Goal: Communication & Community: Ask a question

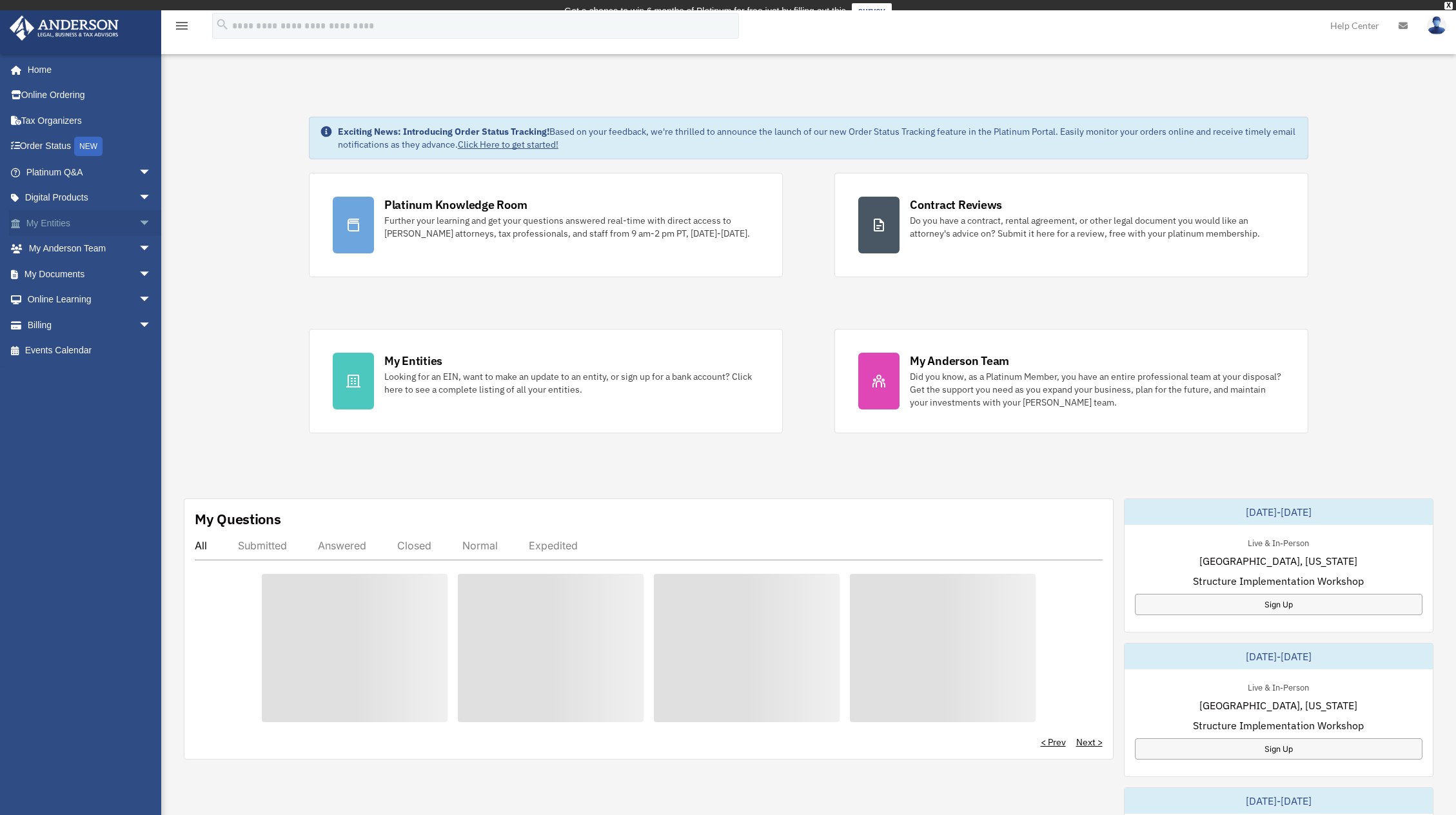
click at [138, 228] on span "arrow_drop_down" at bounding box center [151, 224] width 26 height 26
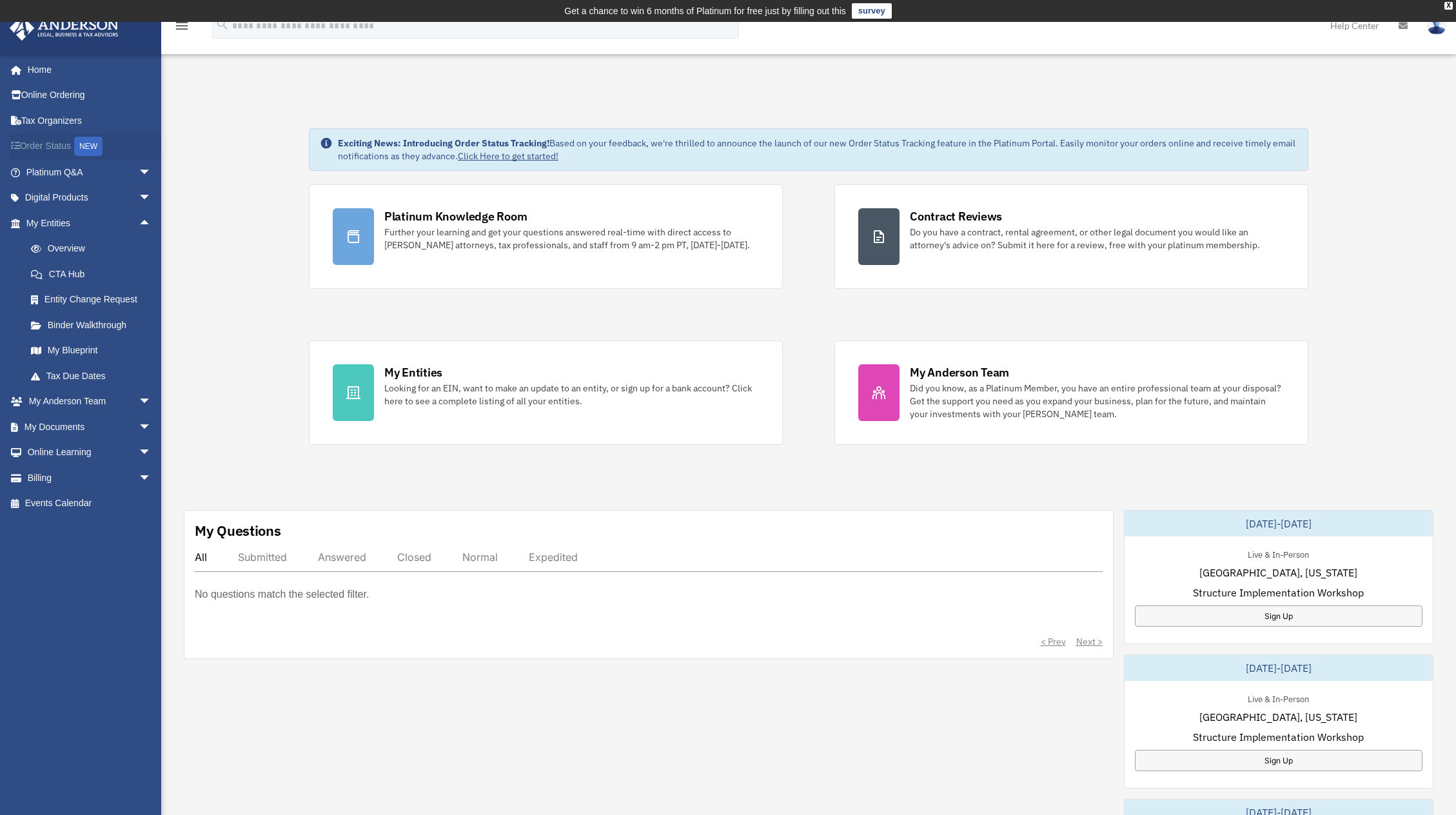
click at [49, 140] on link "Order Status NEW" at bounding box center [90, 146] width 162 height 26
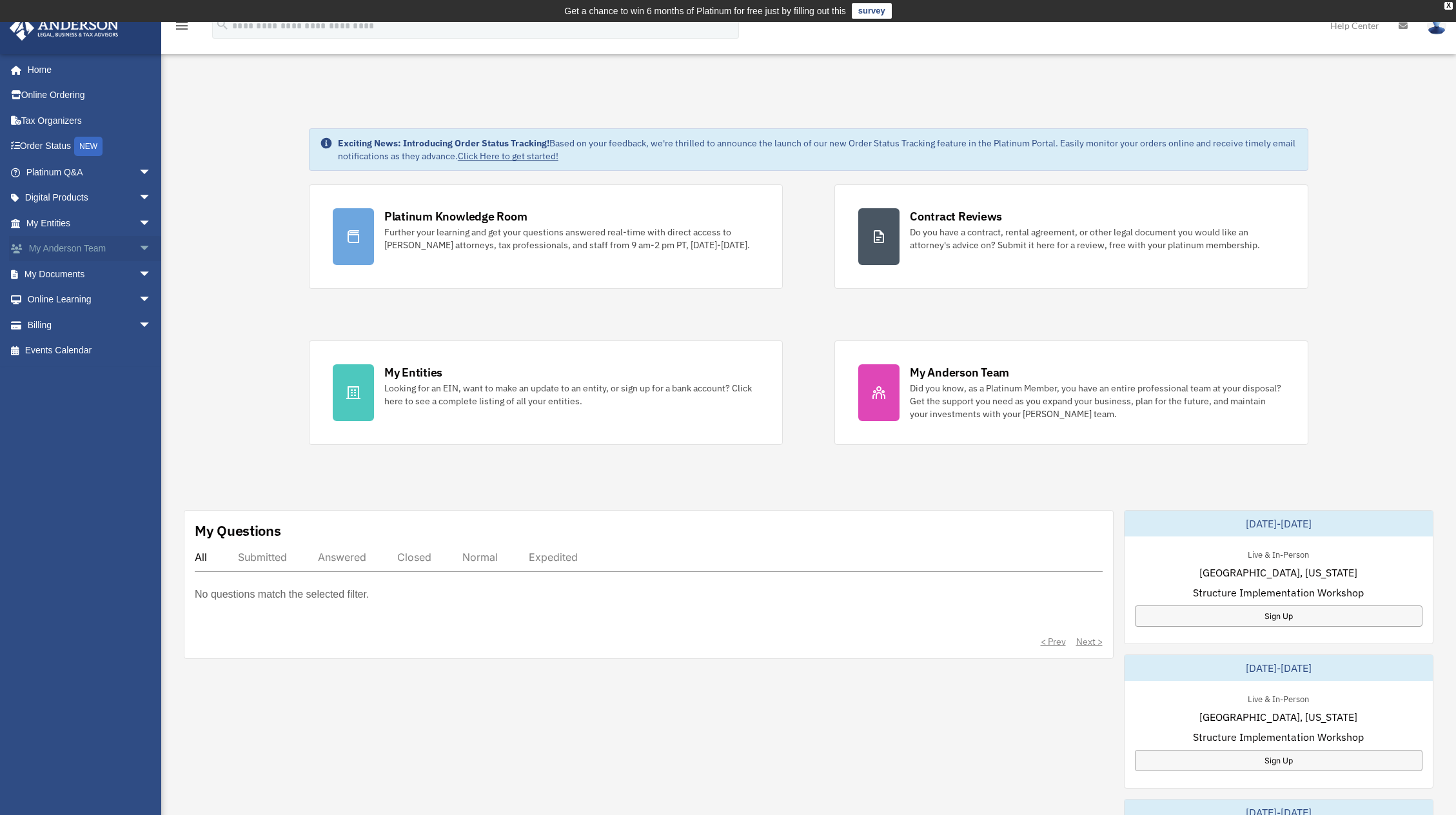
click at [98, 242] on link "My Anderson Team arrow_drop_down" at bounding box center [90, 249] width 162 height 26
click at [145, 251] on span "arrow_drop_down" at bounding box center [151, 249] width 26 height 26
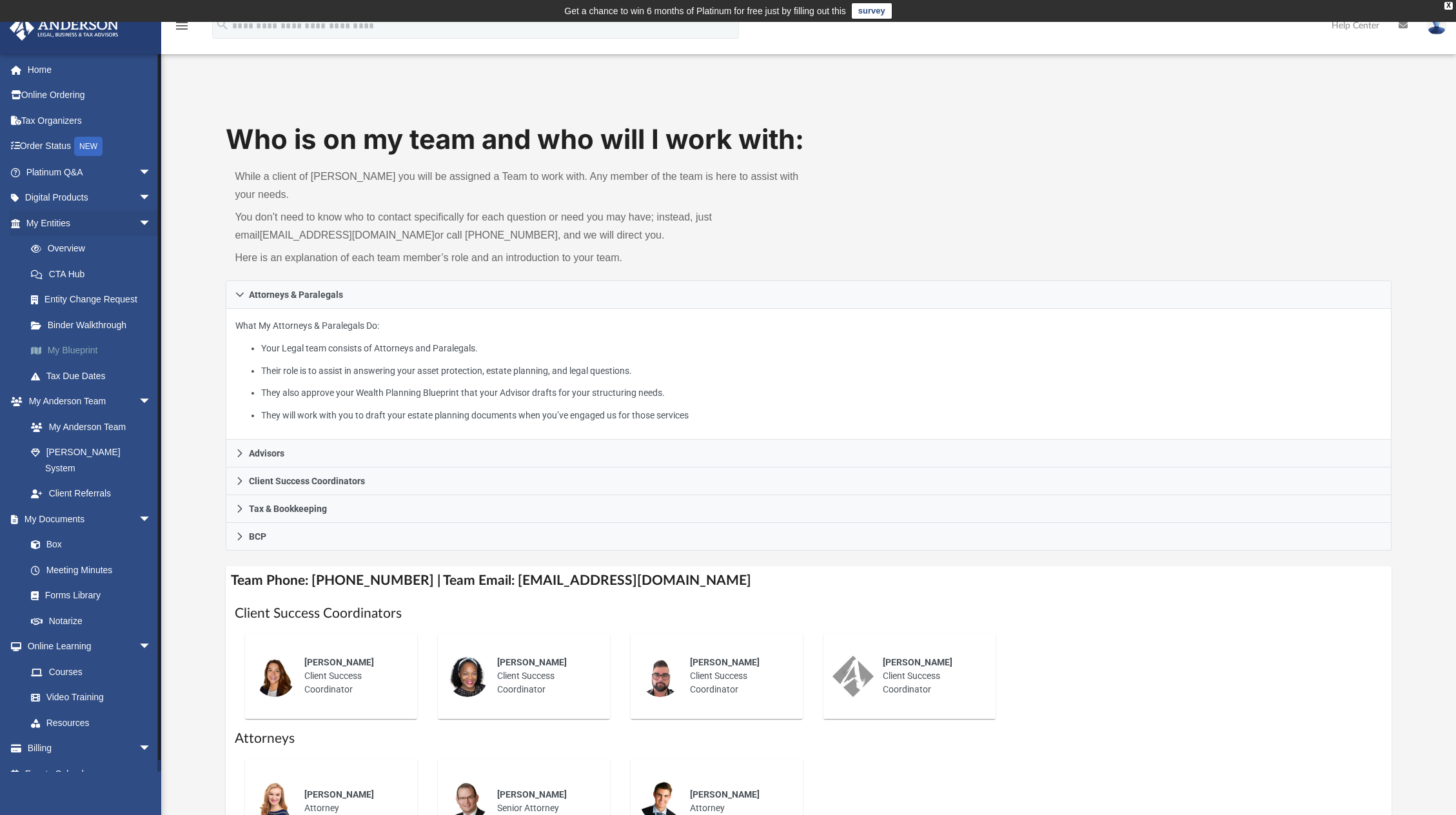
click at [100, 349] on link "My Blueprint" at bounding box center [94, 351] width 153 height 26
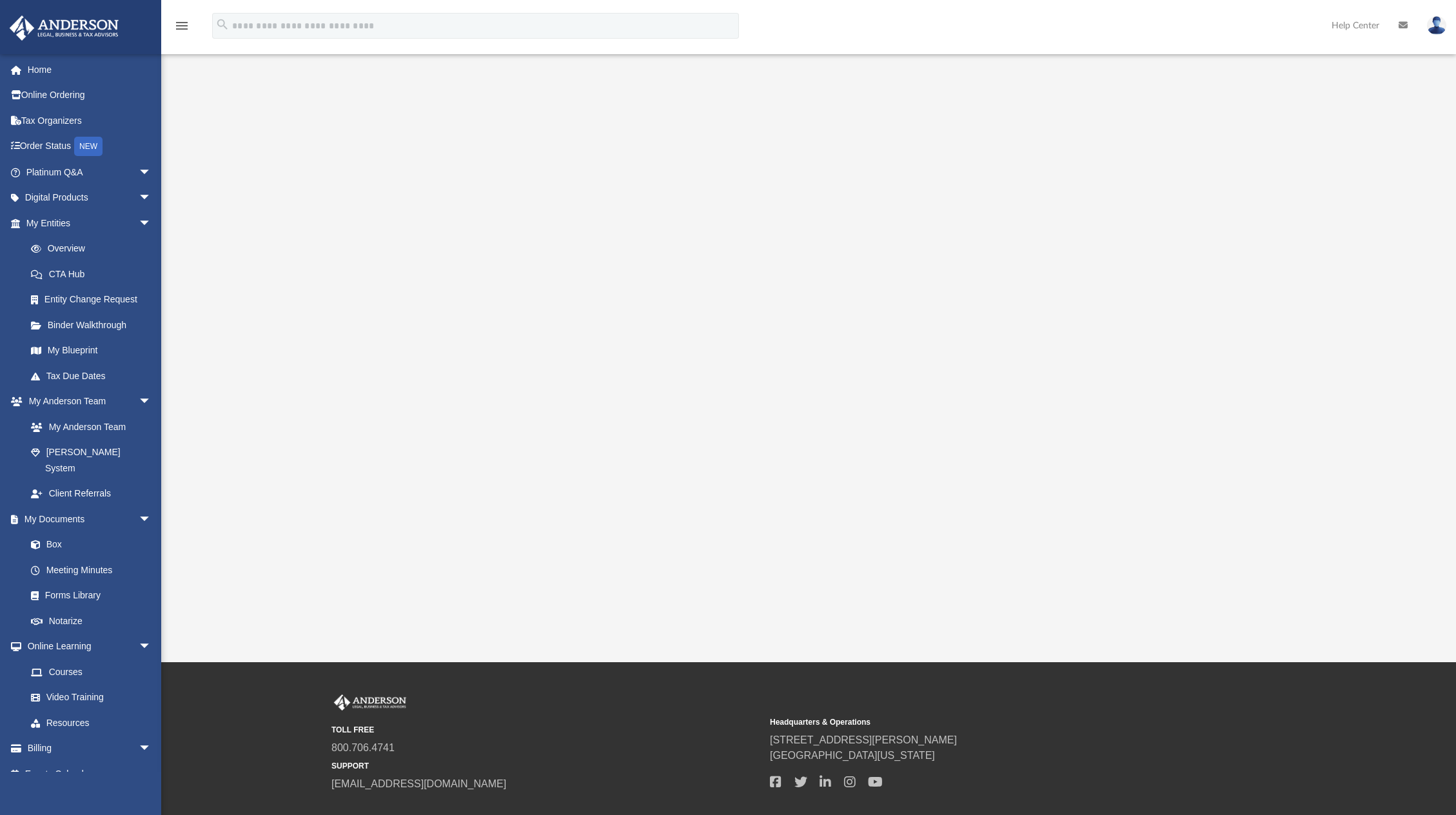
scroll to position [57, 0]
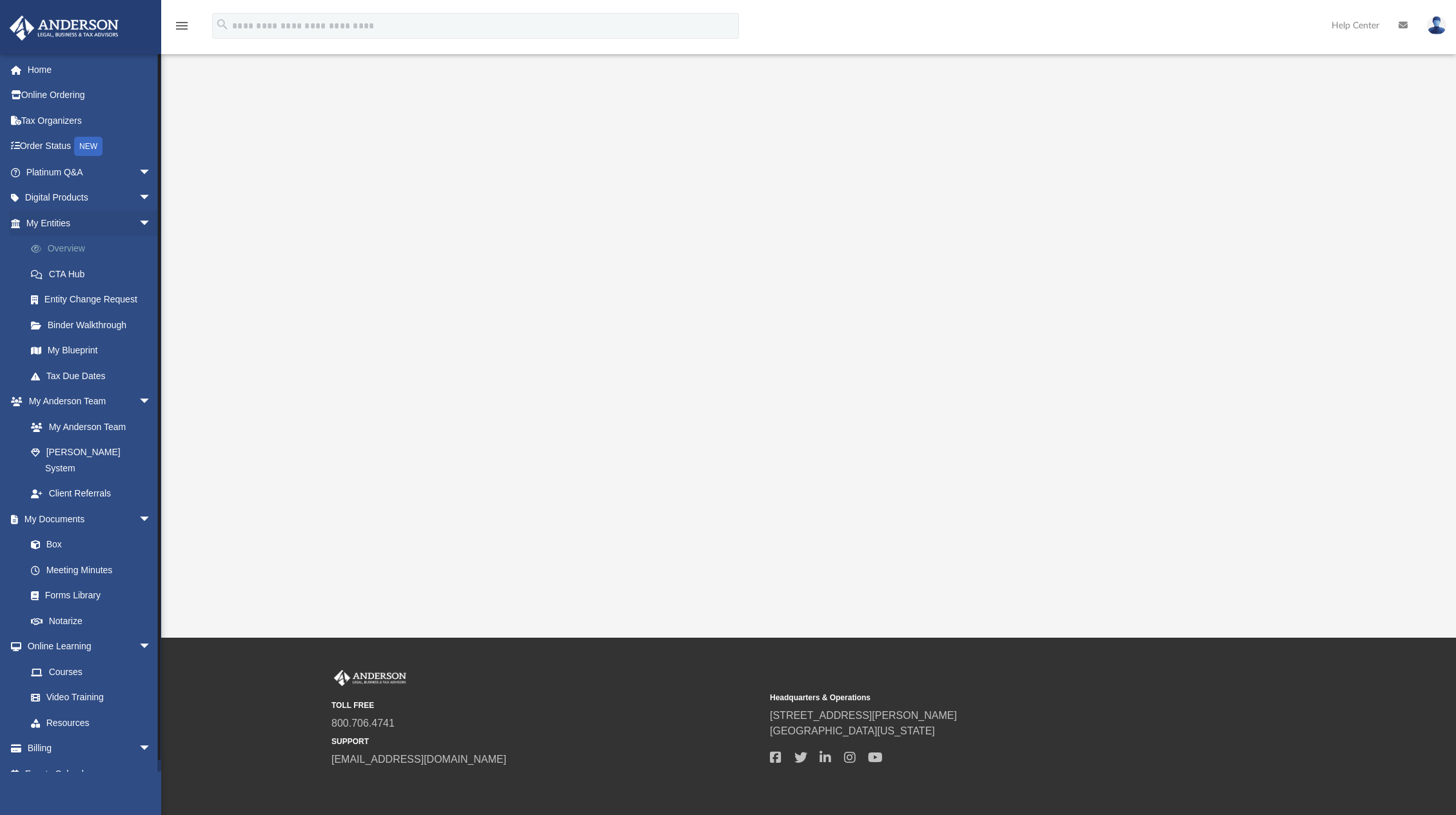
click at [79, 247] on link "Overview" at bounding box center [94, 249] width 153 height 26
click at [80, 244] on link "Overview" at bounding box center [94, 249] width 153 height 26
click at [84, 299] on link "Entity Change Request" at bounding box center [94, 299] width 153 height 26
click at [61, 254] on link "Overview" at bounding box center [94, 249] width 153 height 26
click at [71, 208] on link "Digital Products arrow_drop_down" at bounding box center [90, 198] width 162 height 26
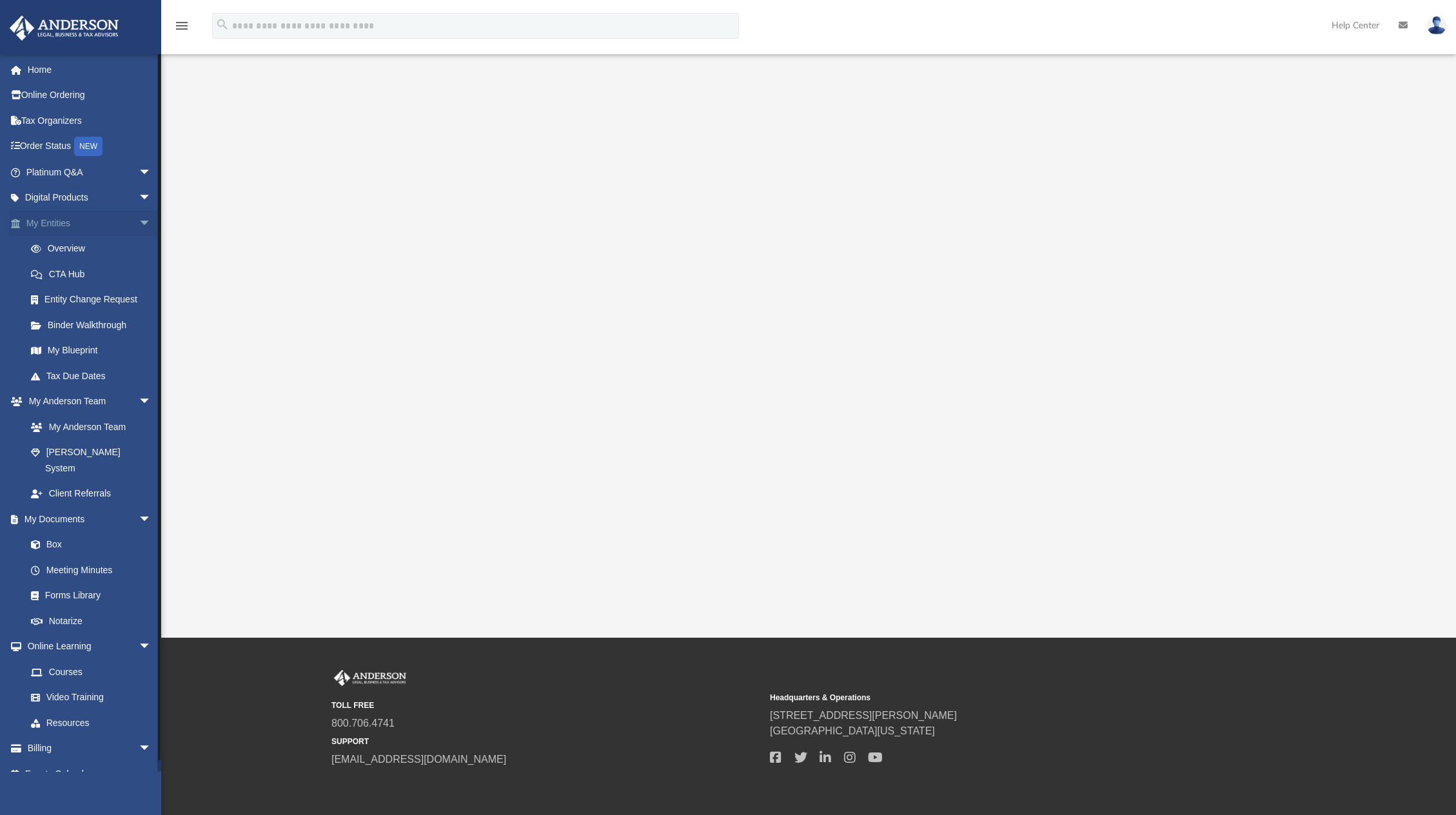
click at [69, 220] on link "My Entities arrow_drop_down" at bounding box center [90, 223] width 162 height 26
click at [138, 224] on span "arrow_drop_down" at bounding box center [151, 224] width 26 height 26
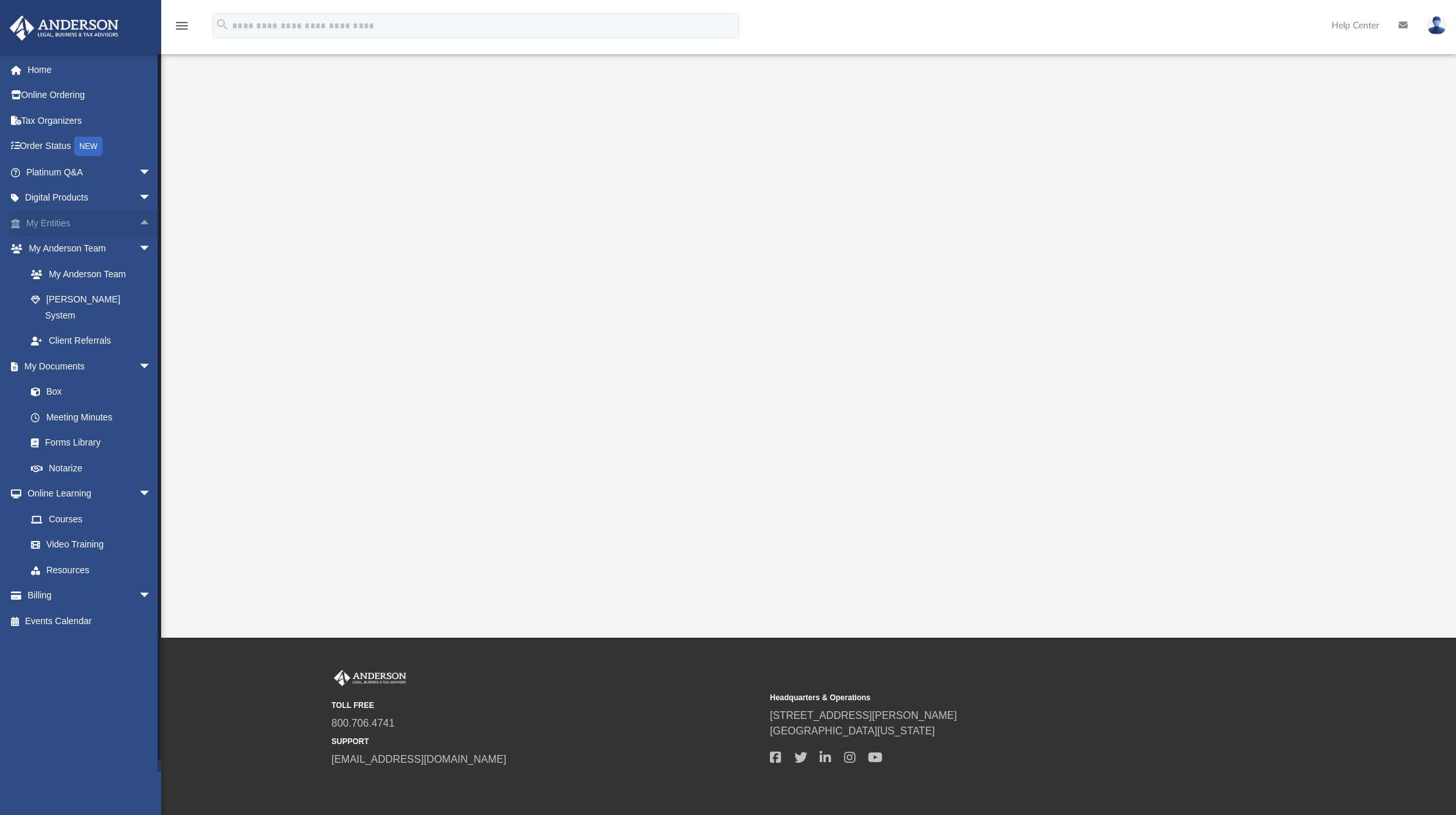
click at [138, 224] on span "arrow_drop_up" at bounding box center [151, 224] width 26 height 26
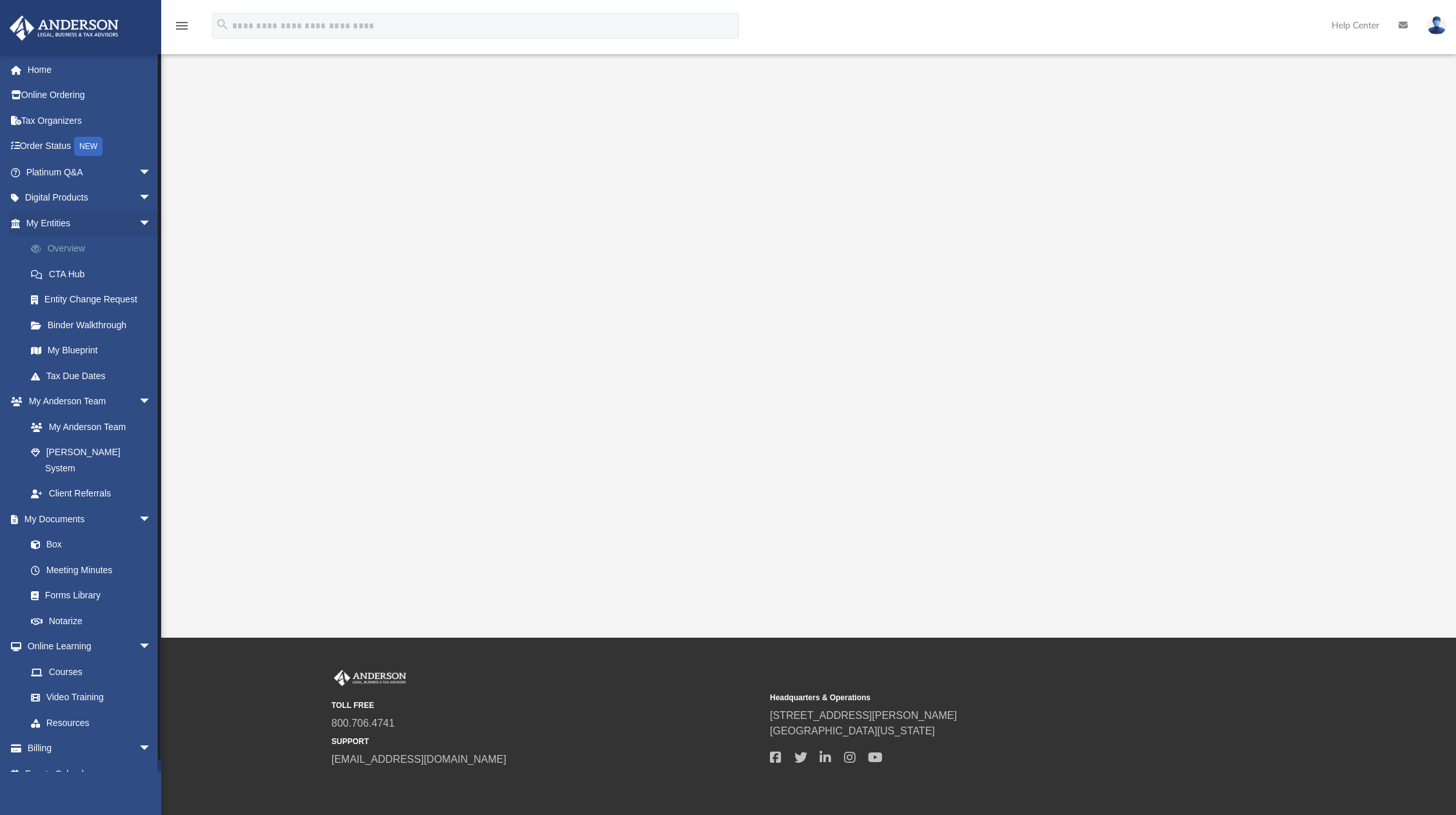
click at [42, 255] on link "Overview" at bounding box center [94, 249] width 153 height 26
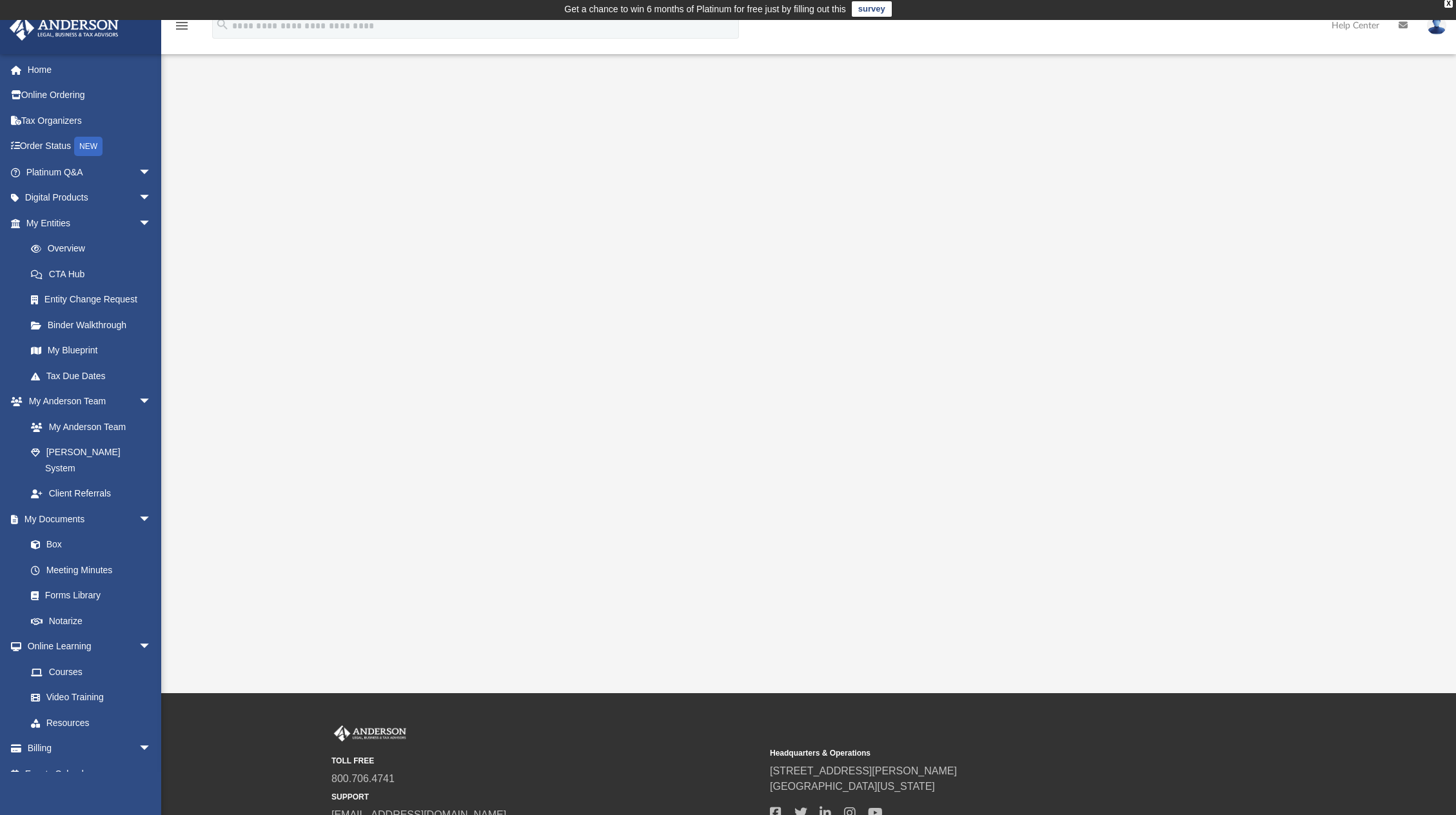
scroll to position [0, 0]
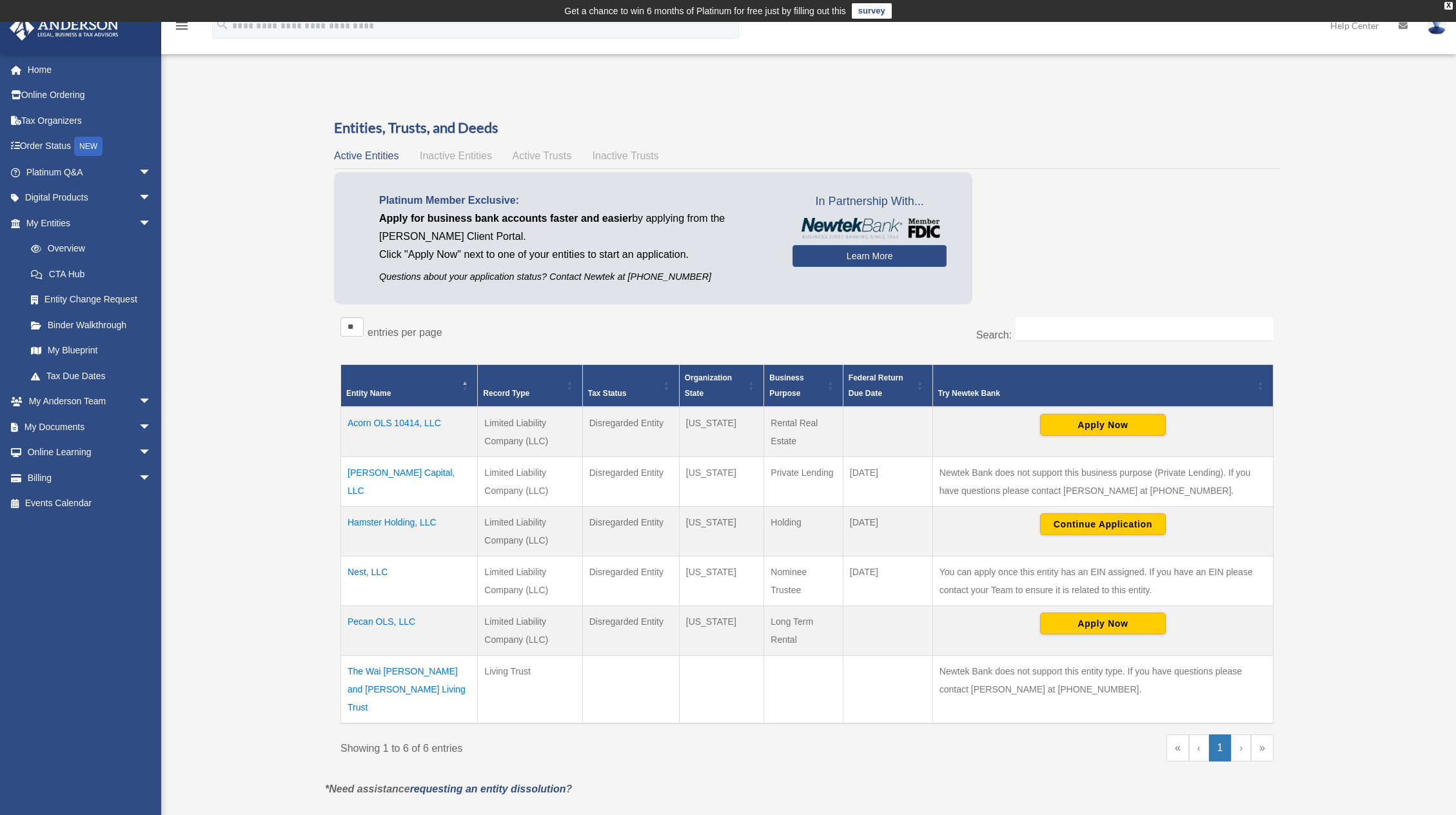
drag, startPoint x: 593, startPoint y: 574, endPoint x: 881, endPoint y: 584, distance: 288.2
click at [881, 584] on tr "Nest, LLC Limited Liability Company (LLC) Disregarded Entity Wyoming Nominee Tr…" at bounding box center [807, 581] width 932 height 49
click at [881, 584] on td "April 15" at bounding box center [887, 581] width 90 height 49
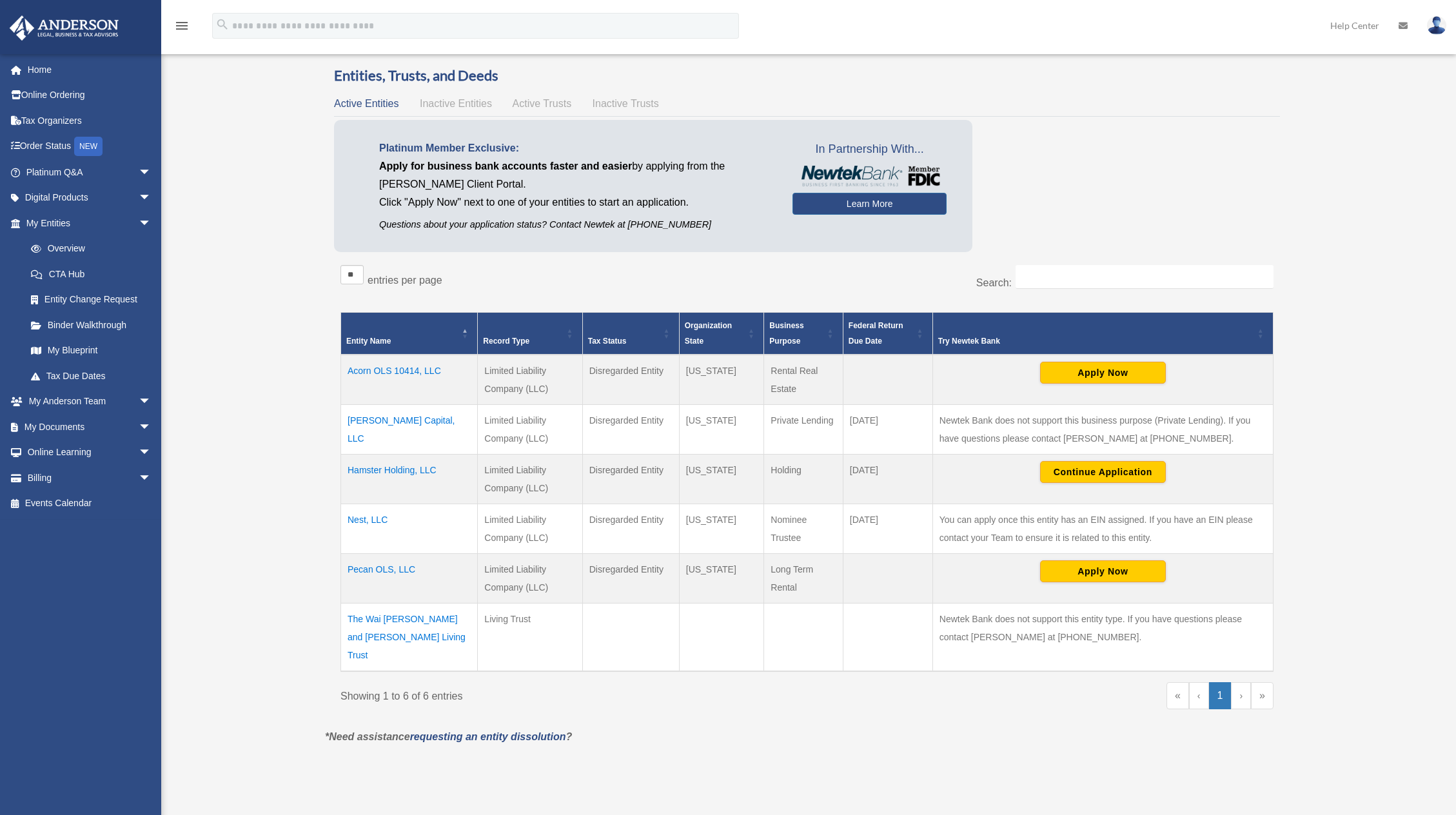
scroll to position [114, 0]
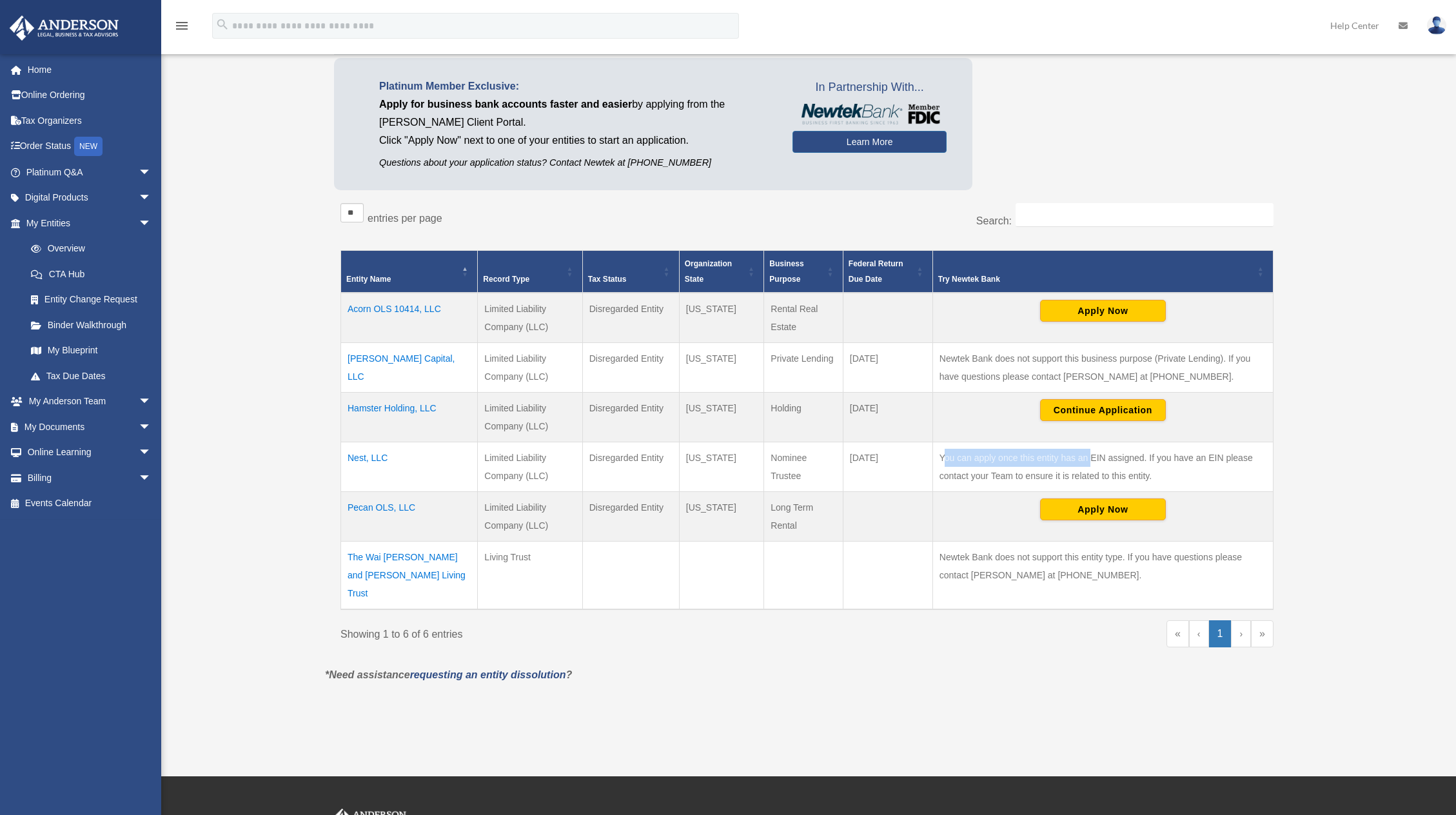
drag, startPoint x: 945, startPoint y: 458, endPoint x: 1090, endPoint y: 467, distance: 145.3
click at [1090, 467] on td "You can apply once this entity has an EIN assigned. If you have an EIN please c…" at bounding box center [1102, 467] width 340 height 49
drag, startPoint x: 1133, startPoint y: 472, endPoint x: 1043, endPoint y: 464, distance: 90.4
click at [1043, 464] on td "You can apply once this entity has an EIN assigned. If you have an EIN please c…" at bounding box center [1102, 467] width 340 height 49
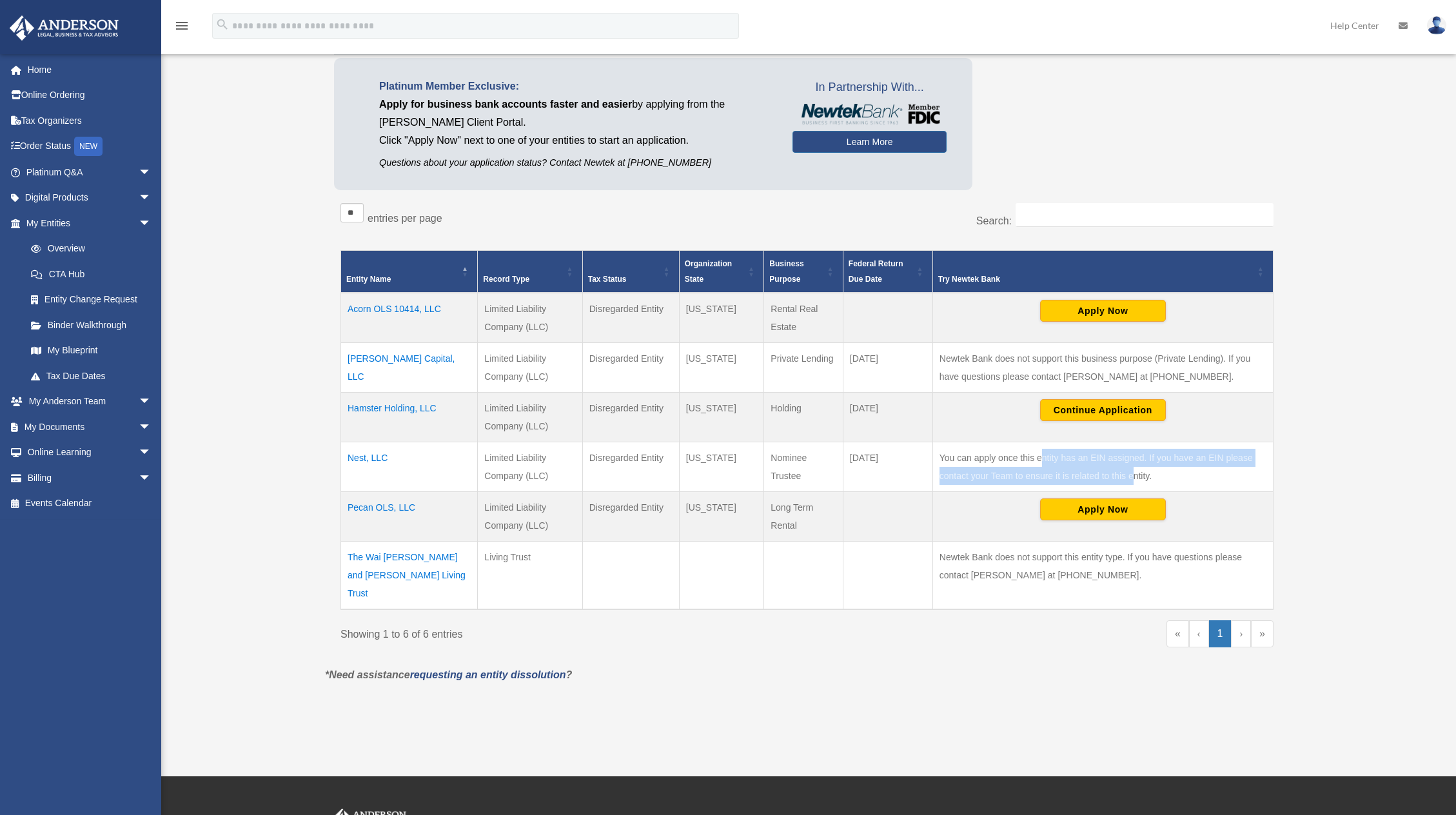
click at [1043, 464] on td "You can apply once this entity has an EIN assigned. If you have an EIN please c…" at bounding box center [1102, 467] width 340 height 49
drag, startPoint x: 1020, startPoint y: 463, endPoint x: 1140, endPoint y: 473, distance: 120.4
click at [1140, 473] on td "You can apply once this entity has an EIN assigned. If you have an EIN please c…" at bounding box center [1102, 467] width 340 height 49
drag, startPoint x: 1167, startPoint y: 474, endPoint x: 1047, endPoint y: 464, distance: 120.4
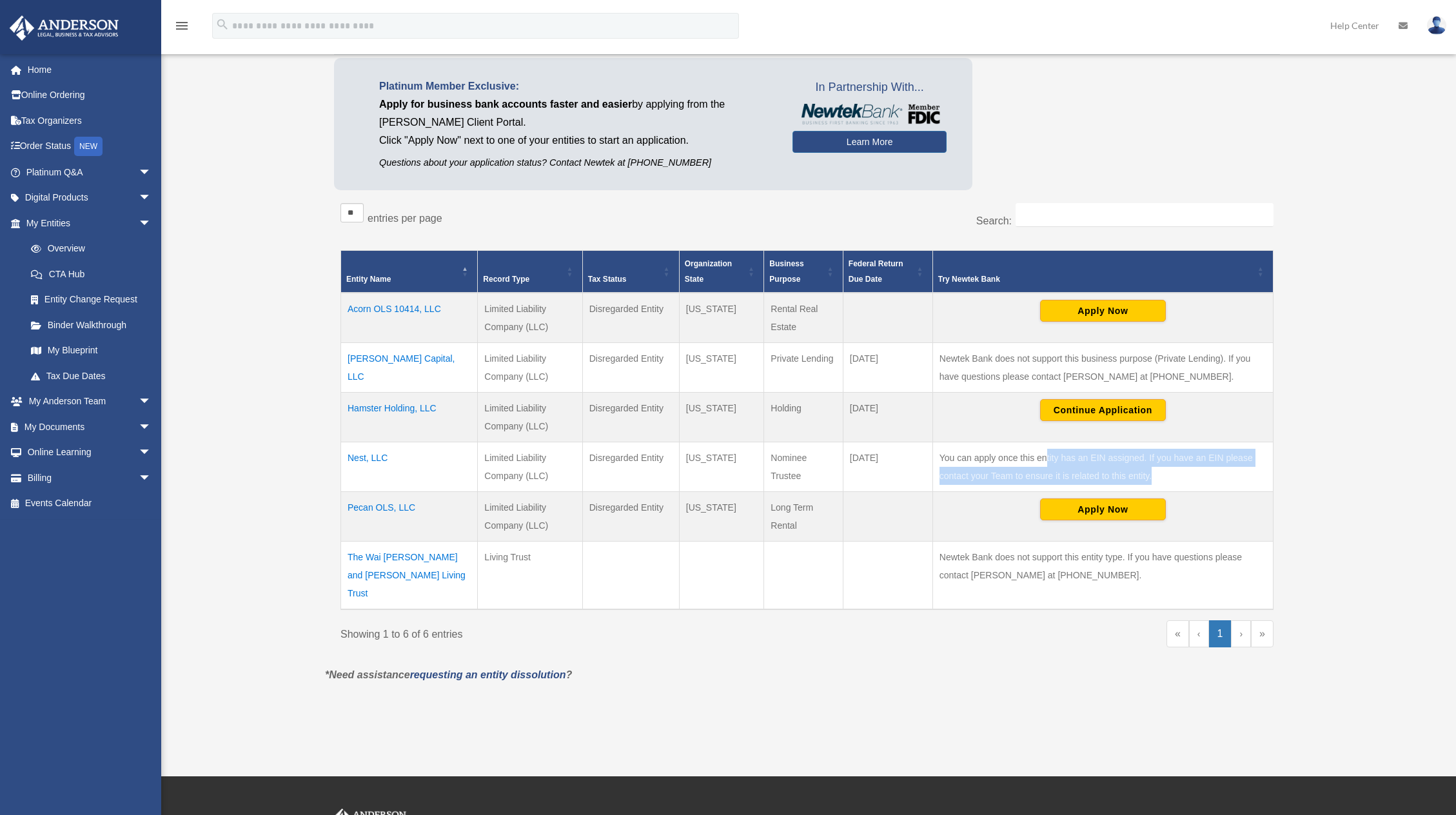
click at [1047, 464] on td "You can apply once this entity has an EIN assigned. If you have an EIN please c…" at bounding box center [1102, 467] width 340 height 49
drag, startPoint x: 970, startPoint y: 454, endPoint x: 1132, endPoint y: 475, distance: 163.4
click at [1132, 475] on td "You can apply once this entity has an EIN assigned. If you have an EIN please c…" at bounding box center [1102, 467] width 340 height 49
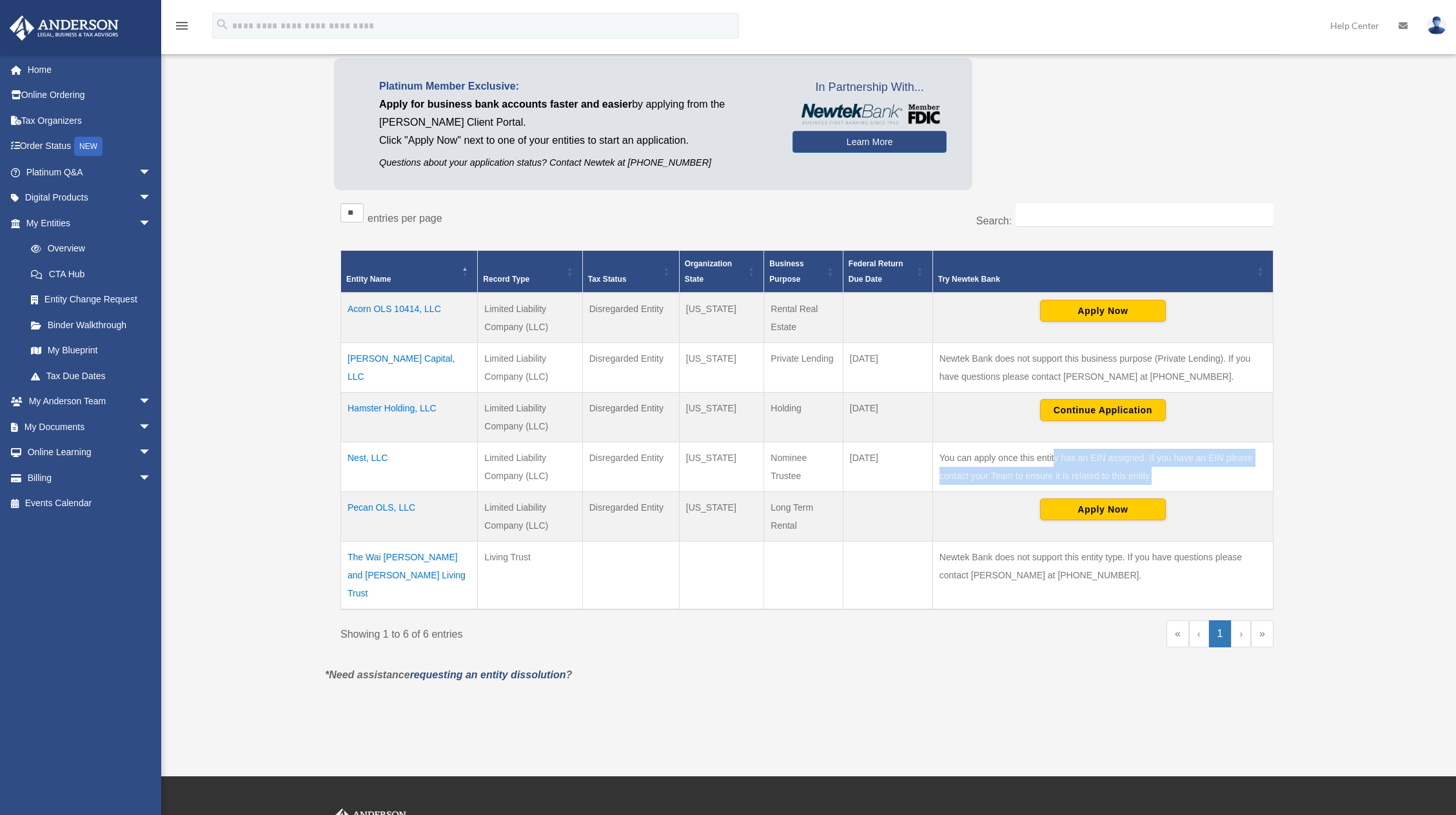
drag, startPoint x: 1175, startPoint y: 477, endPoint x: 1053, endPoint y: 466, distance: 122.5
click at [1053, 466] on td "You can apply once this entity has an EIN assigned. If you have an EIN please c…" at bounding box center [1102, 467] width 340 height 49
drag, startPoint x: 967, startPoint y: 462, endPoint x: 1093, endPoint y: 472, distance: 126.4
click at [1093, 471] on td "You can apply once this entity has an EIN assigned. If you have an EIN please c…" at bounding box center [1102, 467] width 340 height 49
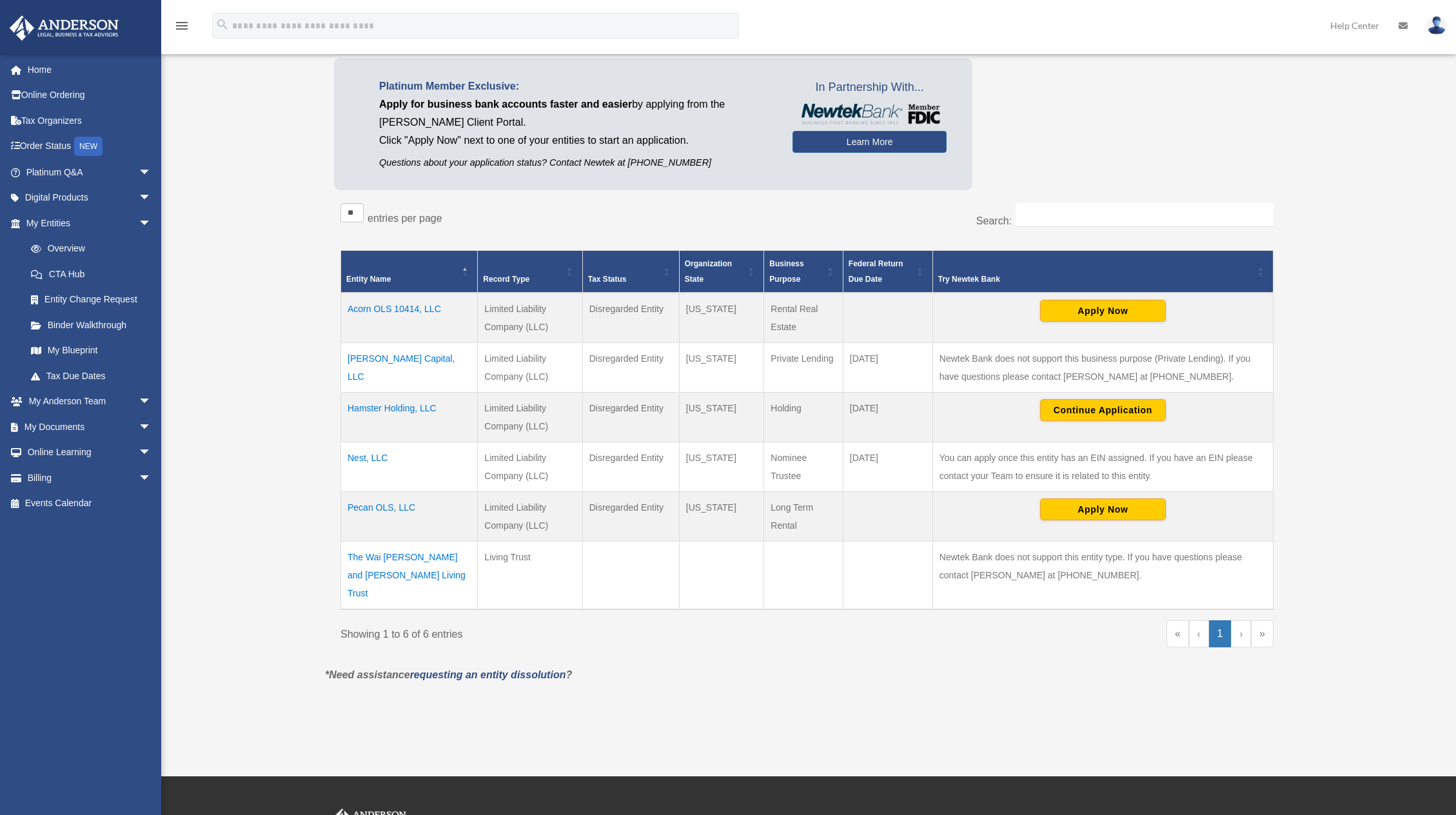
click at [1093, 472] on td "You can apply once this entity has an EIN assigned. If you have an EIN please c…" at bounding box center [1102, 467] width 340 height 49
drag, startPoint x: 941, startPoint y: 456, endPoint x: 1185, endPoint y: 473, distance: 244.6
click at [1185, 473] on td "You can apply once this entity has an EIN assigned. If you have an EIN please c…" at bounding box center [1102, 467] width 340 height 49
drag, startPoint x: 1187, startPoint y: 473, endPoint x: 1001, endPoint y: 451, distance: 187.3
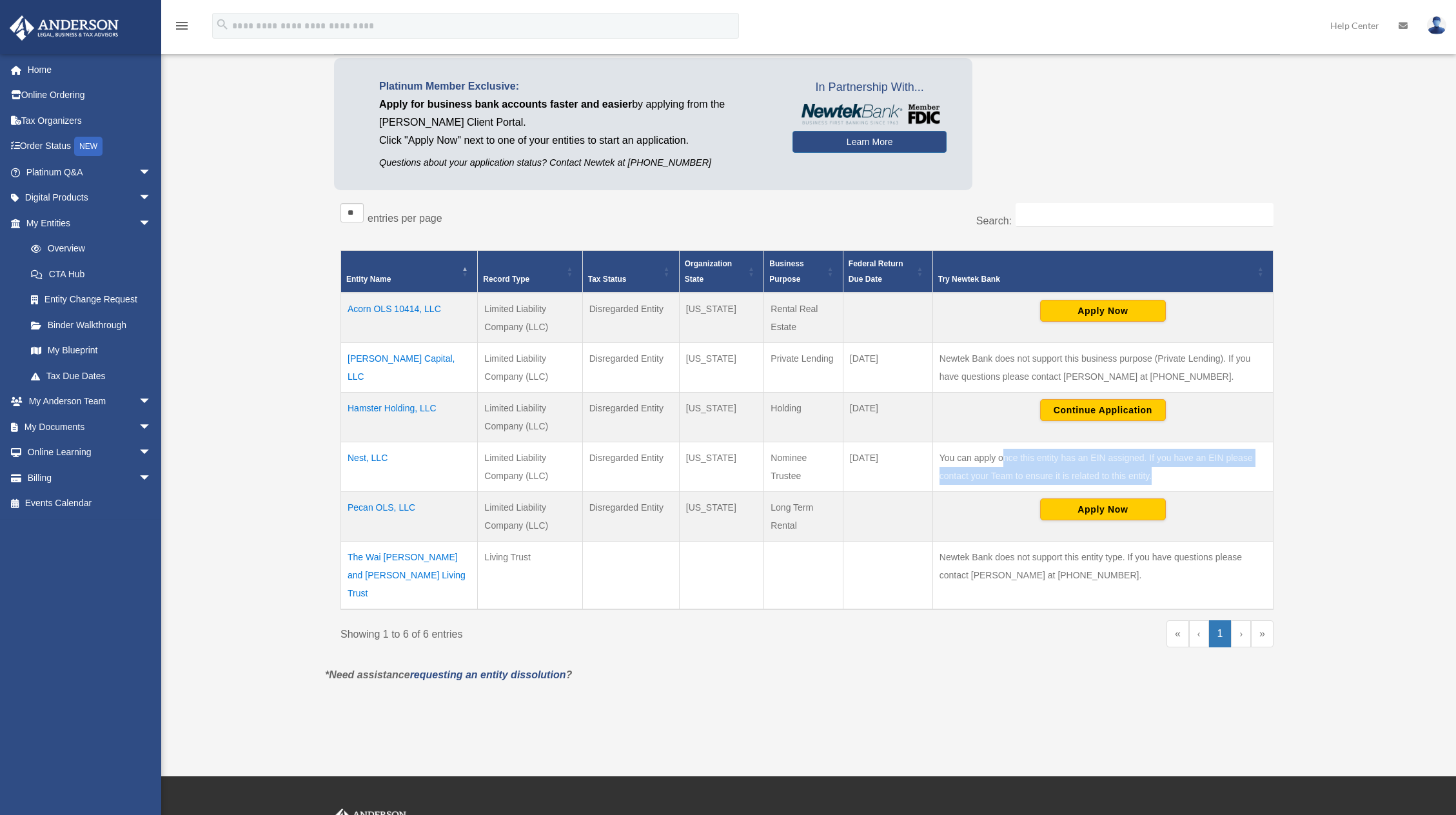
click at [1001, 451] on td "You can apply once this entity has an EIN assigned. If you have an EIN please c…" at bounding box center [1102, 467] width 340 height 49
drag, startPoint x: 1001, startPoint y: 451, endPoint x: 993, endPoint y: 452, distance: 8.1
click at [1001, 451] on td "You can apply once this entity has an EIN assigned. If you have an EIN please c…" at bounding box center [1102, 467] width 340 height 49
drag, startPoint x: 1058, startPoint y: 456, endPoint x: 1165, endPoint y: 469, distance: 107.8
click at [1165, 469] on td "You can apply once this entity has an EIN assigned. If you have an EIN please c…" at bounding box center [1102, 467] width 340 height 49
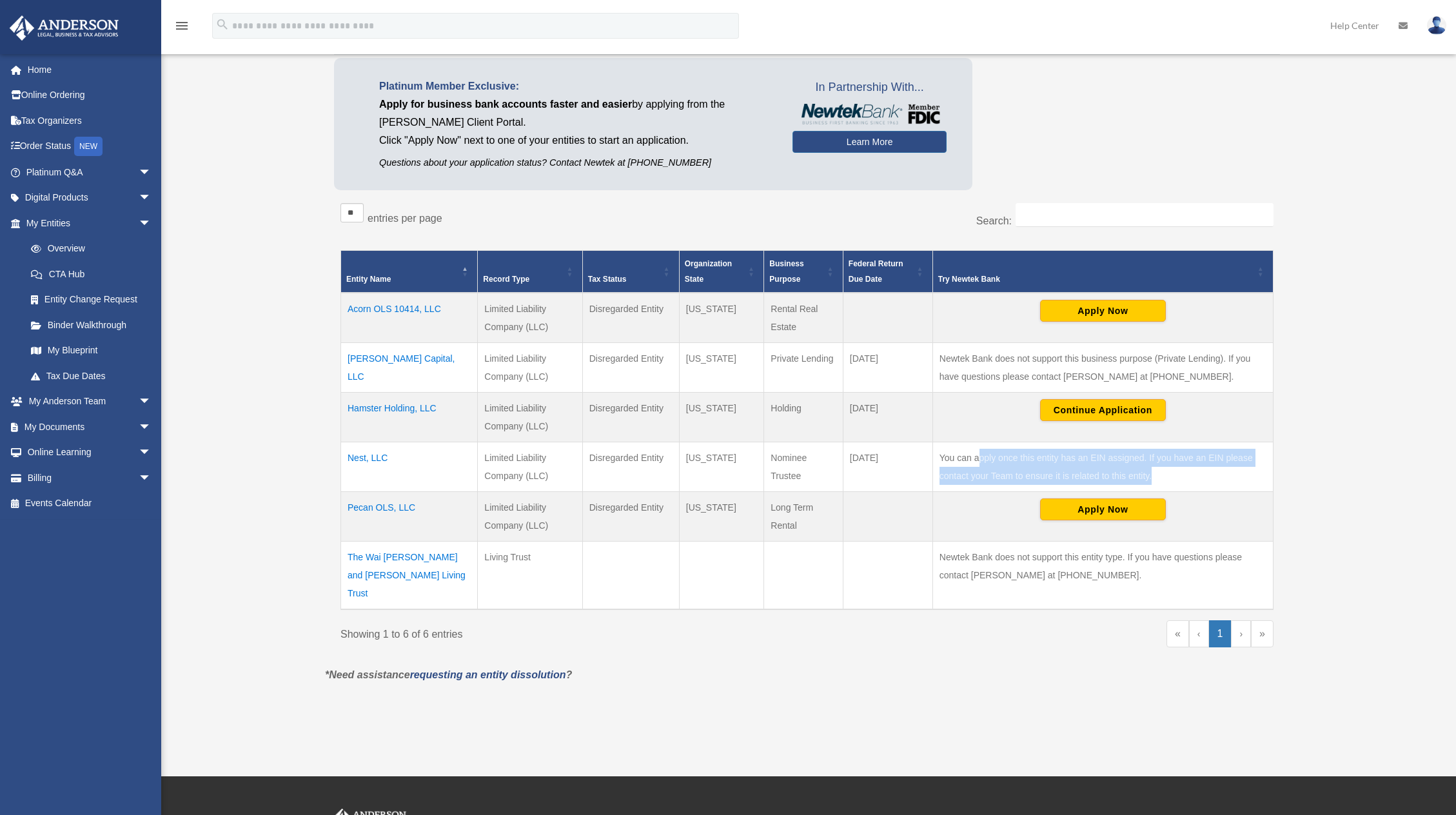
click at [1165, 469] on td "You can apply once this entity has an EIN assigned. If you have an EIN please c…" at bounding box center [1102, 467] width 340 height 49
drag, startPoint x: 1169, startPoint y: 471, endPoint x: 954, endPoint y: 453, distance: 215.8
click at [954, 453] on td "You can apply once this entity has an EIN assigned. If you have an EIN please c…" at bounding box center [1102, 467] width 340 height 49
drag, startPoint x: 939, startPoint y: 454, endPoint x: 1106, endPoint y: 469, distance: 167.7
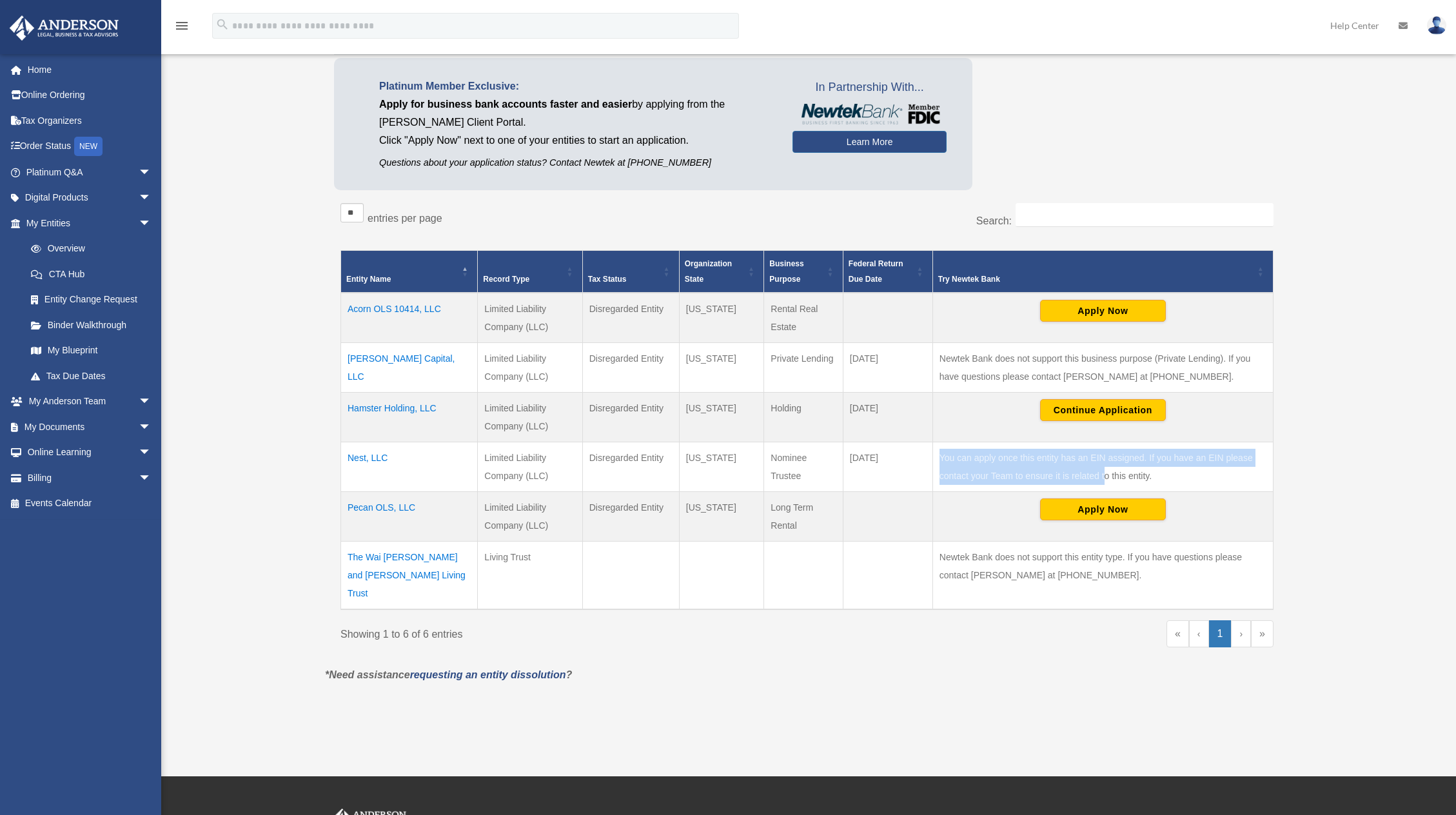
click at [1106, 469] on td "You can apply once this entity has an EIN assigned. If you have an EIN please c…" at bounding box center [1102, 467] width 340 height 49
drag, startPoint x: 1161, startPoint y: 473, endPoint x: 1016, endPoint y: 458, distance: 145.8
click at [1016, 458] on td "You can apply once this entity has an EIN assigned. If you have an EIN please c…" at bounding box center [1102, 467] width 340 height 49
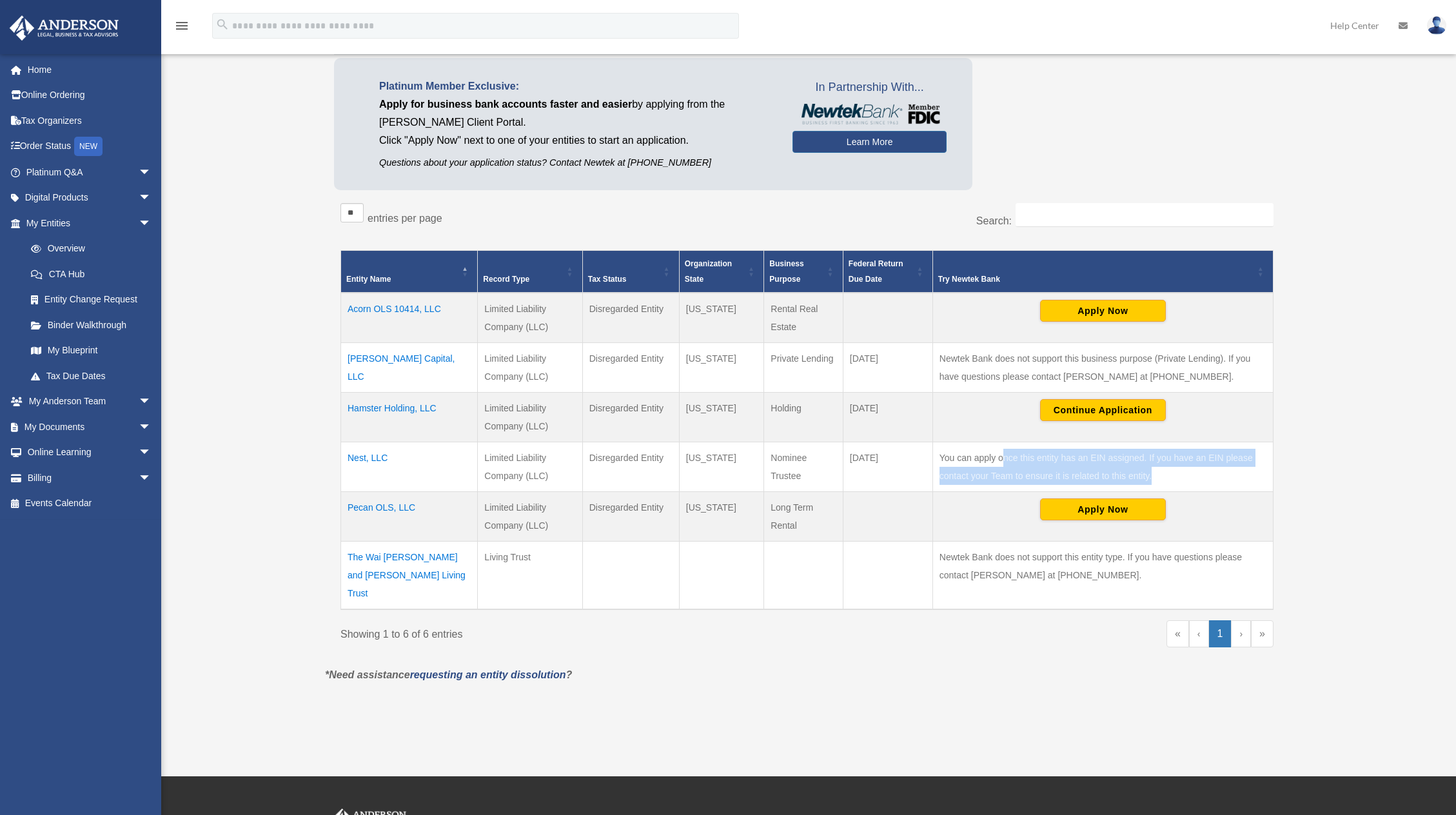
drag, startPoint x: 1002, startPoint y: 458, endPoint x: 1171, endPoint y: 475, distance: 169.9
click at [1171, 475] on td "You can apply once this entity has an EIN assigned. If you have an EIN please c…" at bounding box center [1102, 467] width 340 height 49
drag, startPoint x: 1172, startPoint y: 475, endPoint x: 954, endPoint y: 463, distance: 218.3
click at [954, 463] on td "You can apply once this entity has an EIN assigned. If you have an EIN please c…" at bounding box center [1102, 467] width 340 height 49
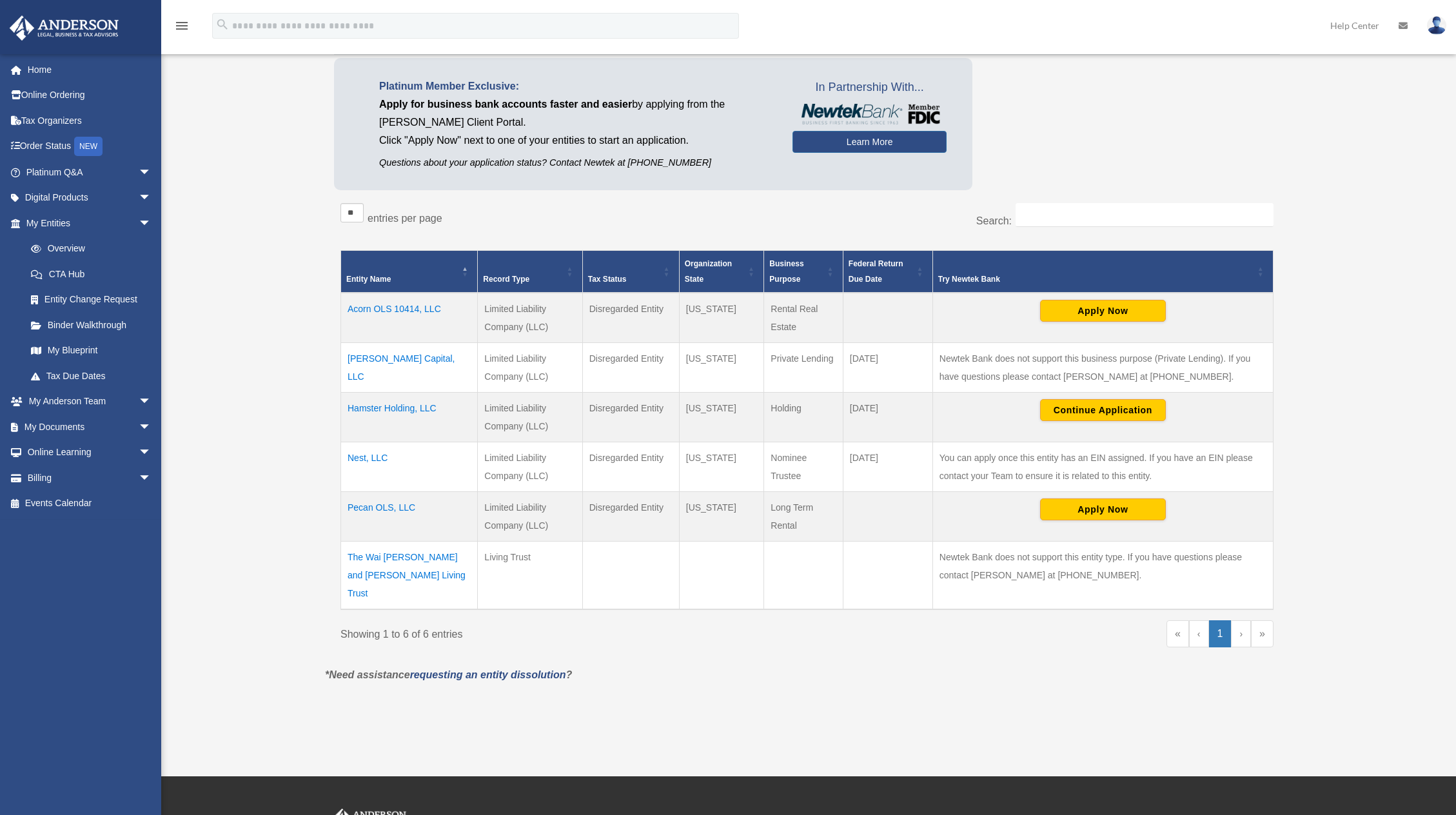
click at [954, 463] on td "You can apply once this entity has an EIN assigned. If you have an EIN please c…" at bounding box center [1102, 467] width 340 height 49
drag, startPoint x: 950, startPoint y: 460, endPoint x: 1154, endPoint y: 477, distance: 204.7
click at [1154, 477] on td "You can apply once this entity has an EIN assigned. If you have an EIN please c…" at bounding box center [1102, 467] width 340 height 49
drag, startPoint x: 1157, startPoint y: 477, endPoint x: 1047, endPoint y: 467, distance: 110.5
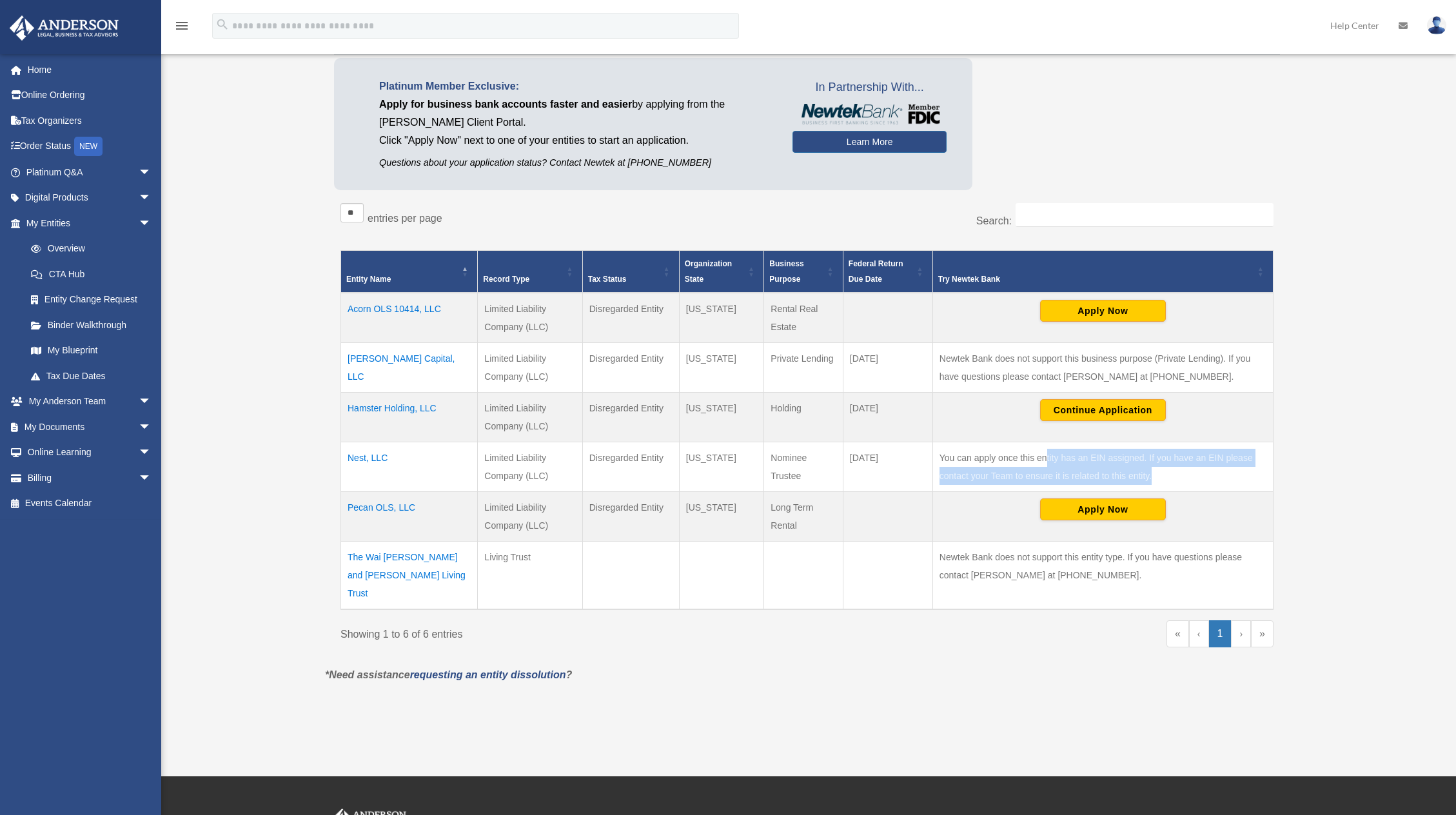
click at [1047, 467] on td "You can apply once this entity has an EIN assigned. If you have an EIN please c…" at bounding box center [1102, 467] width 340 height 49
drag, startPoint x: 943, startPoint y: 461, endPoint x: 1152, endPoint y: 468, distance: 209.1
click at [1152, 468] on td "You can apply once this entity has an EIN assigned. If you have an EIN please c…" at bounding box center [1102, 467] width 340 height 49
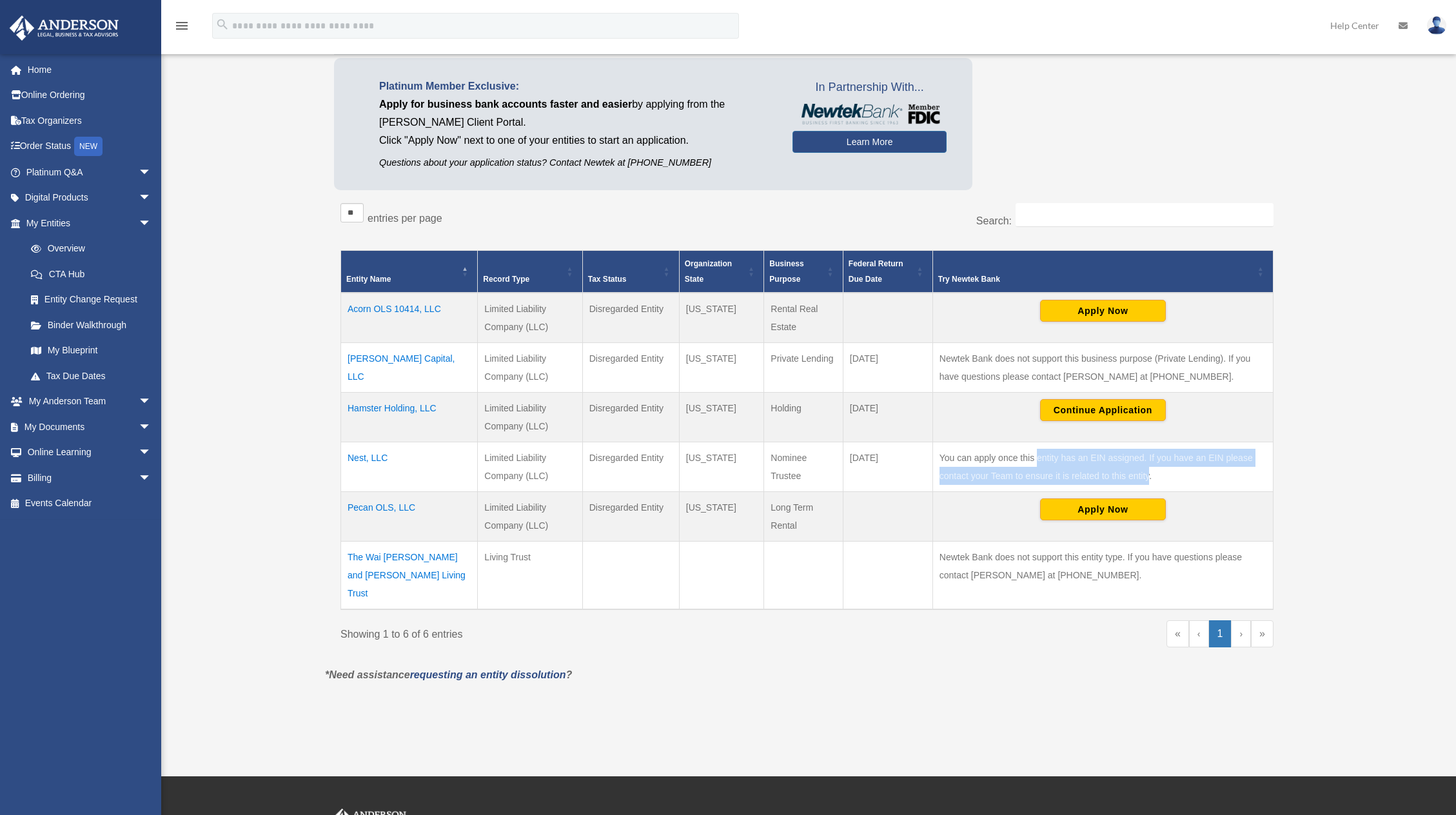
drag, startPoint x: 1142, startPoint y: 471, endPoint x: 1039, endPoint y: 463, distance: 103.3
click at [1039, 463] on td "You can apply once this entity has an EIN assigned. If you have an EIN please c…" at bounding box center [1102, 467] width 340 height 49
drag, startPoint x: 969, startPoint y: 462, endPoint x: 1160, endPoint y: 488, distance: 192.8
click at [1160, 488] on td "You can apply once this entity has an EIN assigned. If you have an EIN please c…" at bounding box center [1102, 467] width 340 height 49
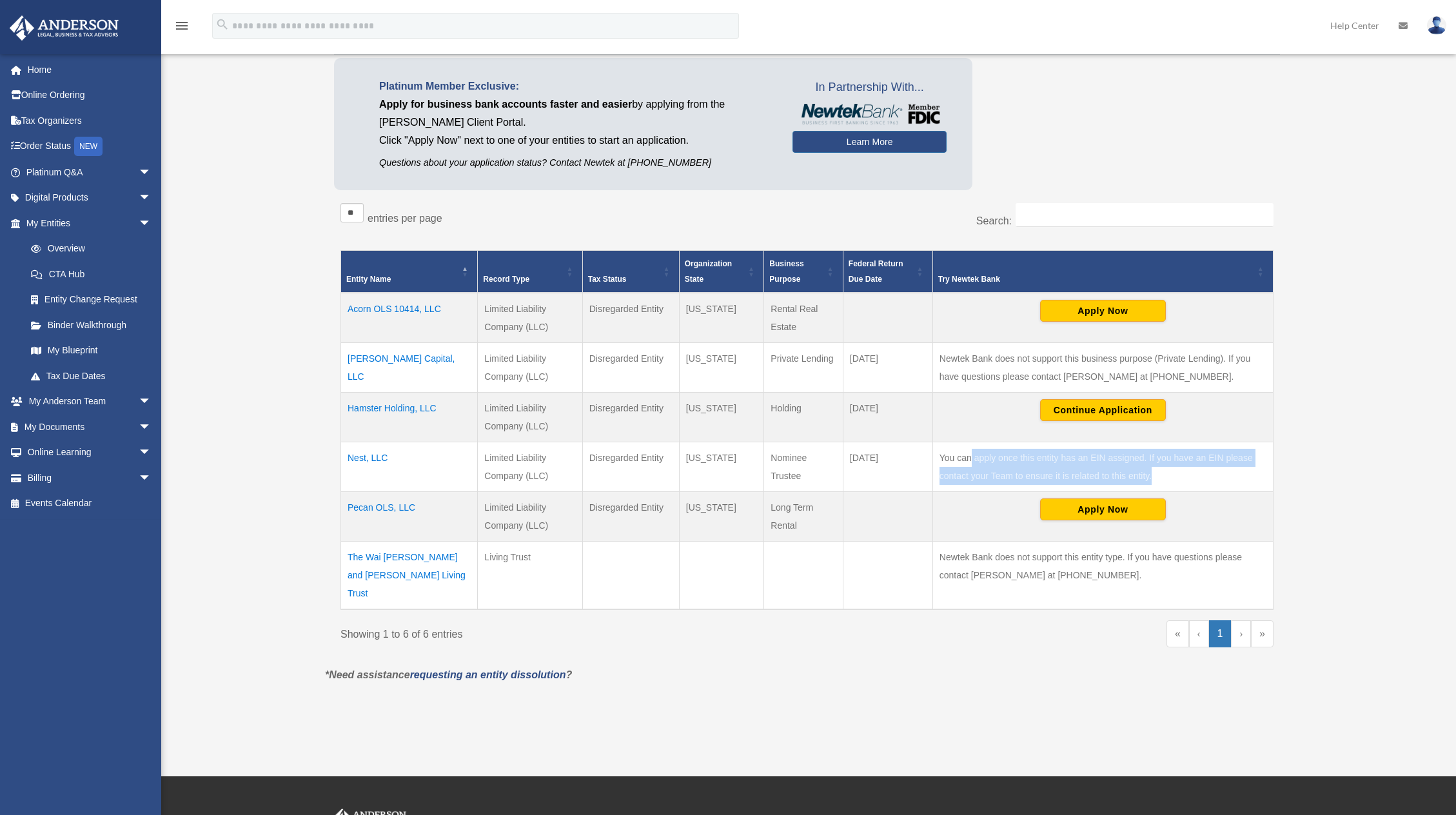
click at [1160, 488] on td "You can apply once this entity has an EIN assigned. If you have an EIN please c…" at bounding box center [1102, 467] width 340 height 49
drag, startPoint x: 1165, startPoint y: 485, endPoint x: 925, endPoint y: 458, distance: 241.5
click at [925, 458] on tr "Nest, LLC Limited Liability Company (LLC) Disregarded Entity Wyoming Nominee Tr…" at bounding box center [807, 467] width 932 height 49
click at [974, 462] on td "You can apply once this entity has an EIN assigned. If you have an EIN please c…" at bounding box center [1102, 467] width 340 height 49
drag, startPoint x: 941, startPoint y: 459, endPoint x: 1180, endPoint y: 477, distance: 239.7
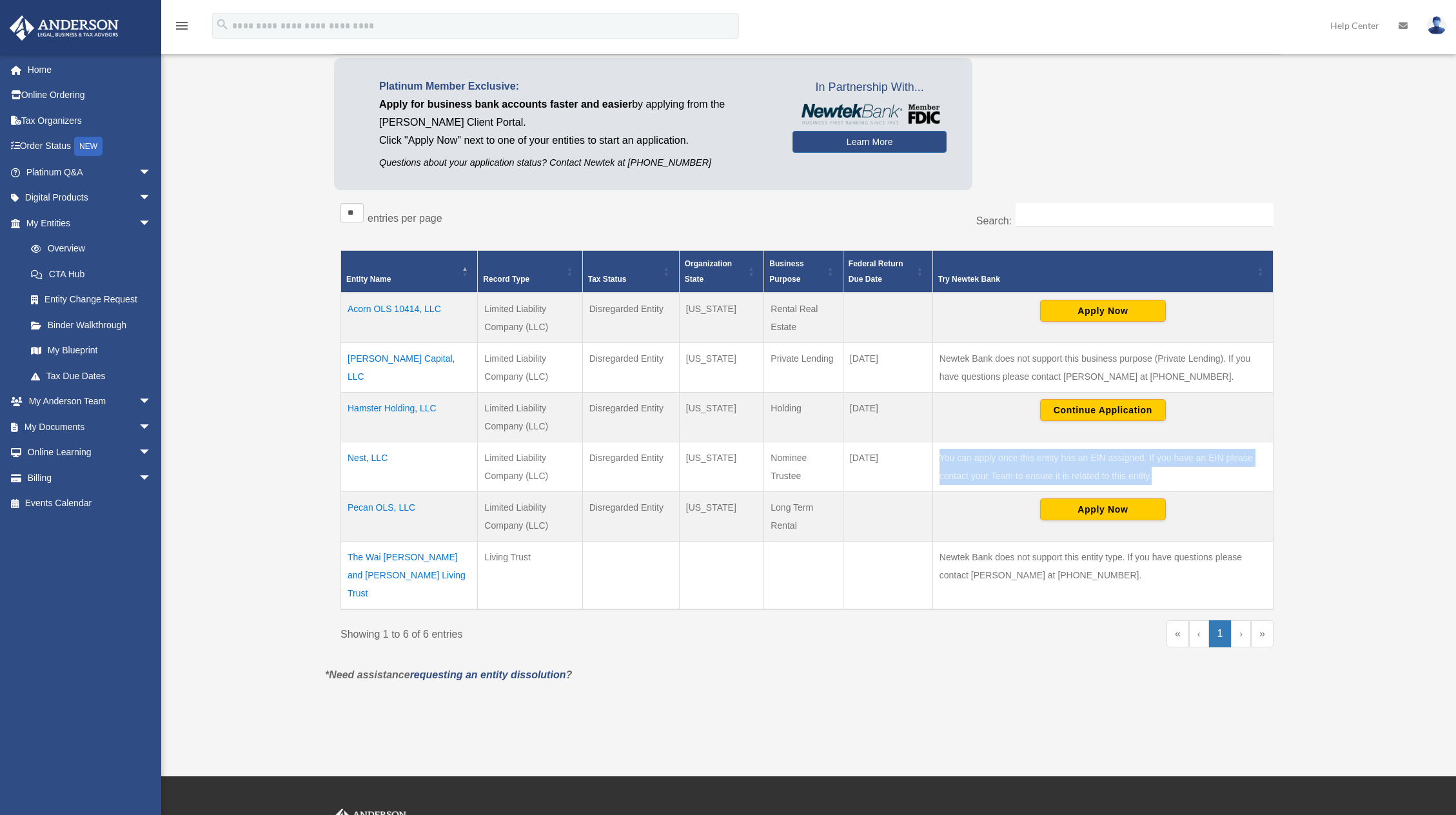
click at [1180, 477] on td "You can apply once this entity has an EIN assigned. If you have an EIN please c…" at bounding box center [1102, 467] width 340 height 49
drag, startPoint x: 1180, startPoint y: 477, endPoint x: 941, endPoint y: 459, distance: 239.7
click at [941, 459] on td "You can apply once this entity has an EIN assigned. If you have an EIN please c…" at bounding box center [1102, 467] width 340 height 49
click at [102, 400] on link "My Anderson Team arrow_drop_down" at bounding box center [90, 402] width 162 height 26
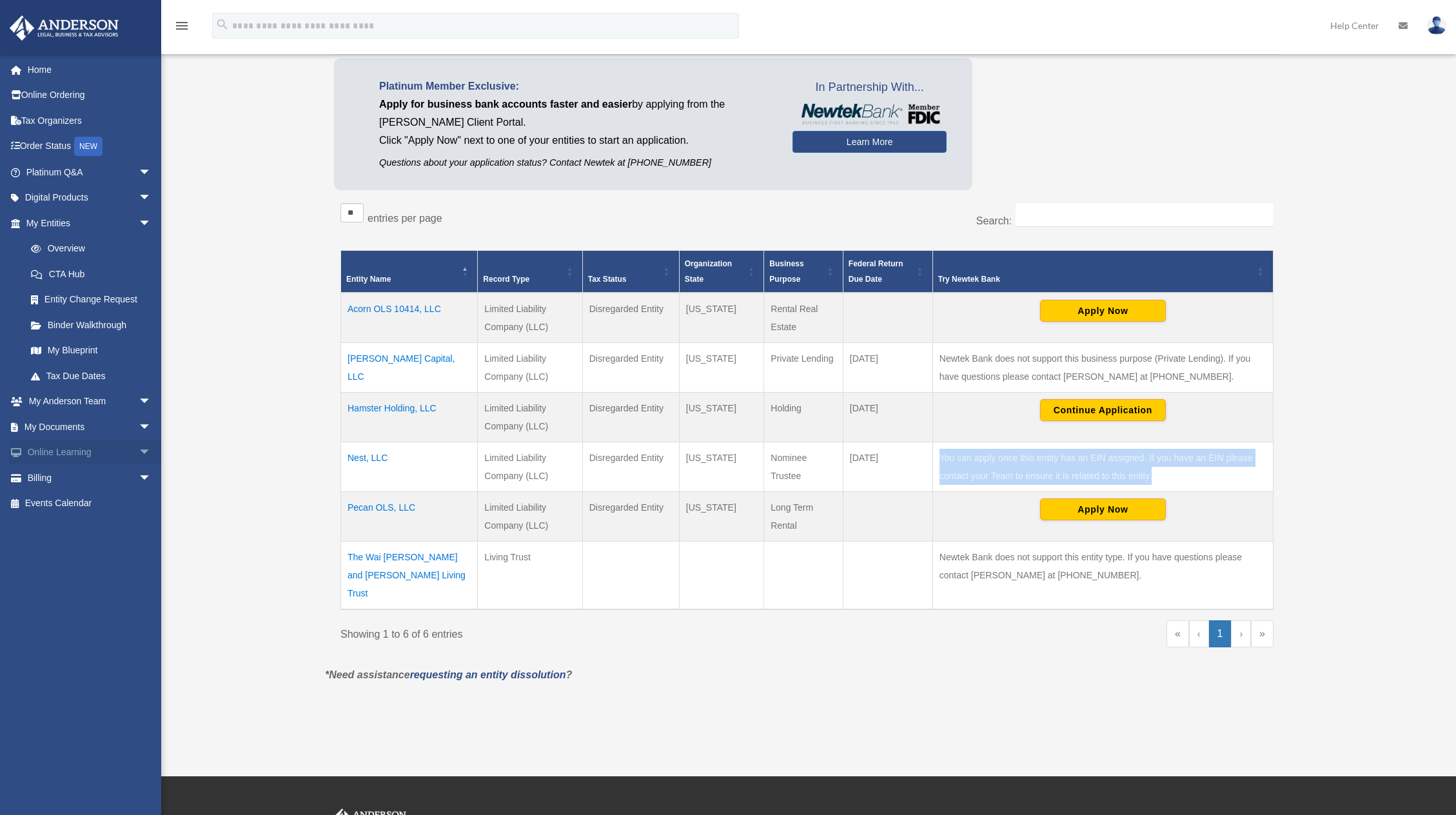
click at [138, 460] on span "arrow_drop_down" at bounding box center [151, 453] width 26 height 26
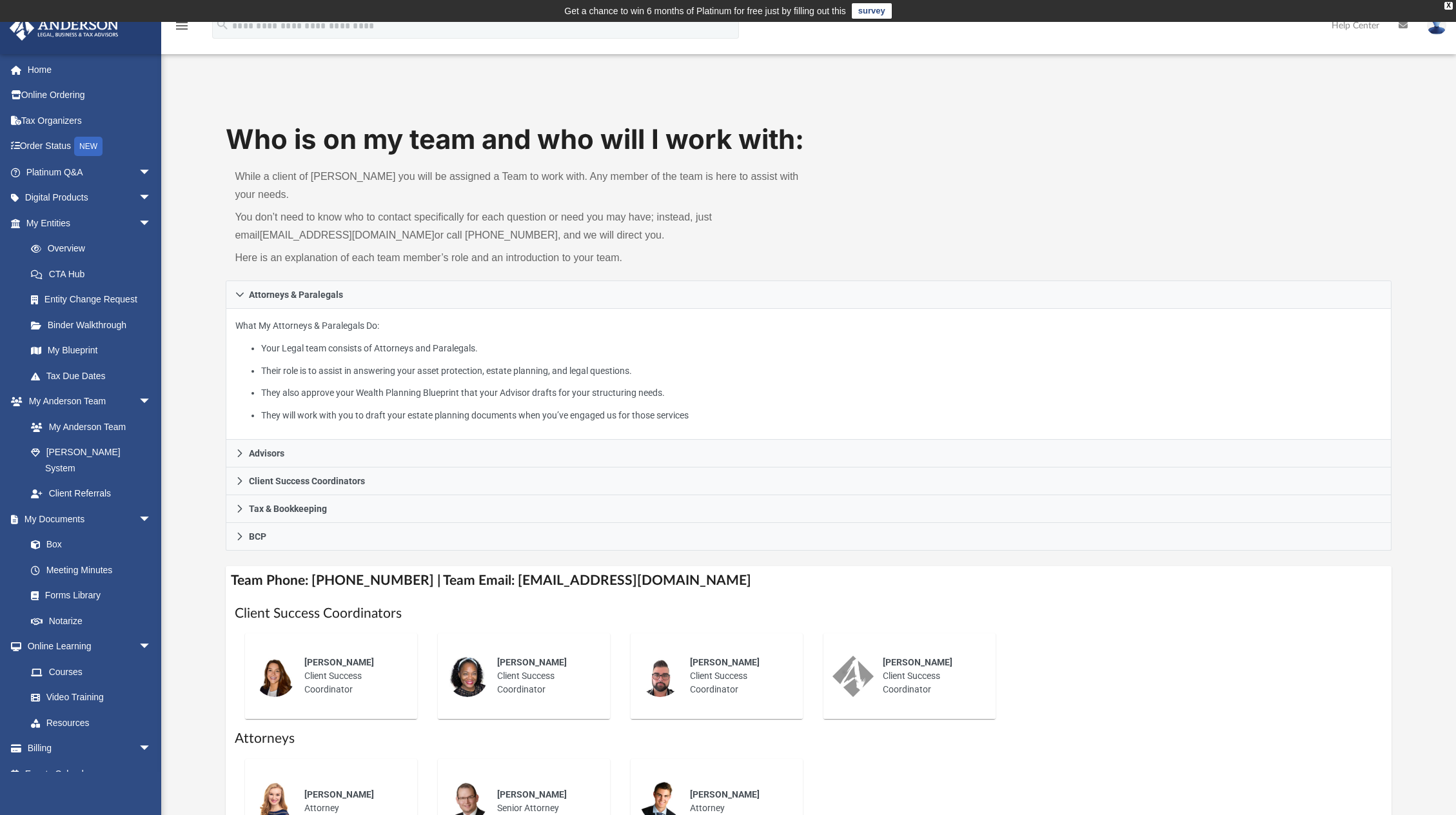
click at [1404, 24] on icon at bounding box center [1403, 25] width 9 height 9
click at [1397, 27] on link at bounding box center [1403, 25] width 28 height 51
click at [1365, 30] on link "Help Center" at bounding box center [1355, 25] width 67 height 51
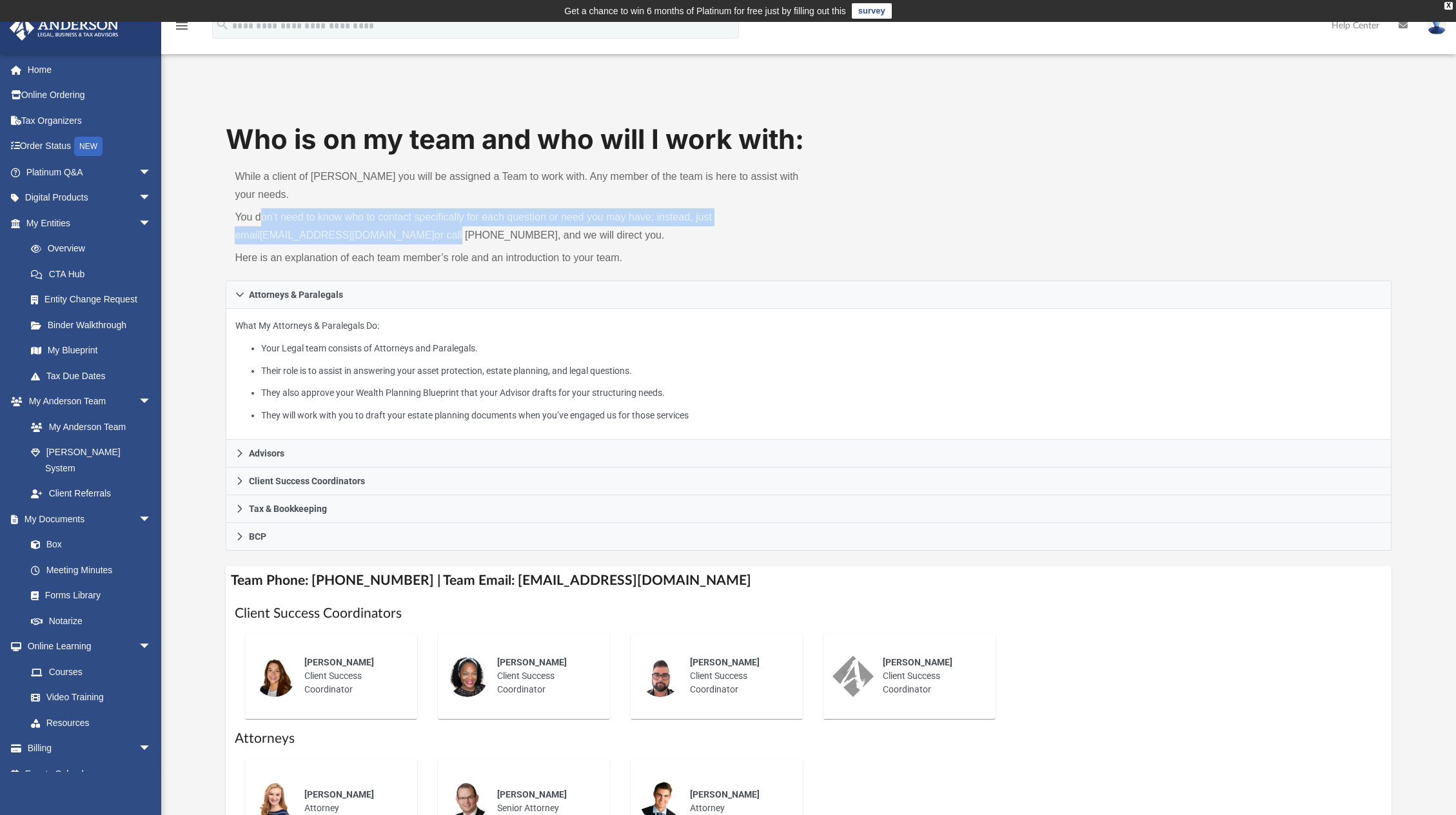
drag, startPoint x: 258, startPoint y: 221, endPoint x: 414, endPoint y: 235, distance: 156.6
click at [414, 235] on p "You don’t need to know who to contact specifically for each question or need yo…" at bounding box center [517, 226] width 565 height 36
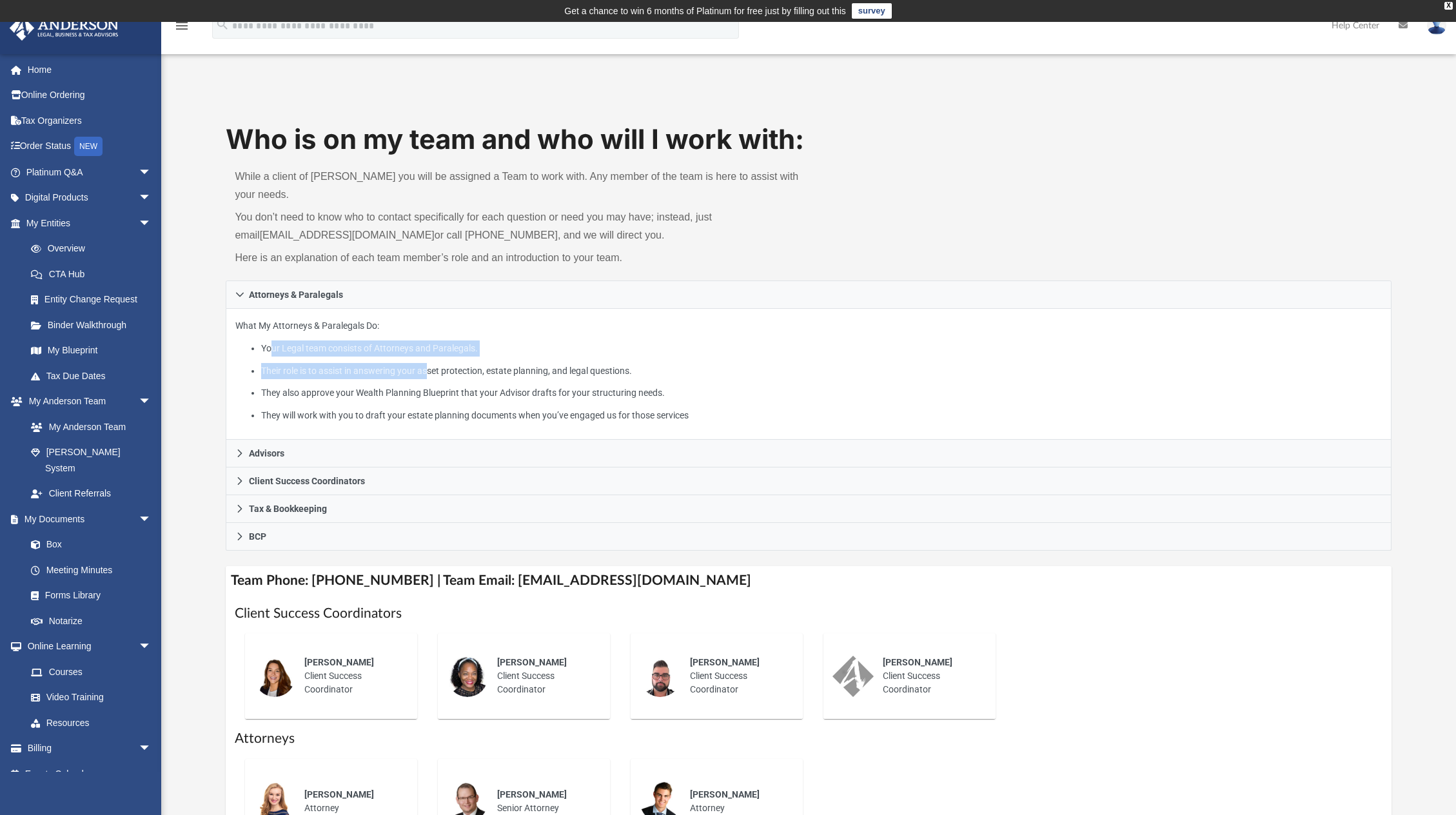
drag, startPoint x: 274, startPoint y: 347, endPoint x: 437, endPoint y: 367, distance: 164.2
click at [437, 367] on ul "Your Legal team consists of Attorneys and Paralegals. Their role is to assist i…" at bounding box center [808, 381] width 1146 height 82
click at [437, 367] on li "Their role is to assist in answering your asset protection, estate planning, an…" at bounding box center [821, 371] width 1121 height 16
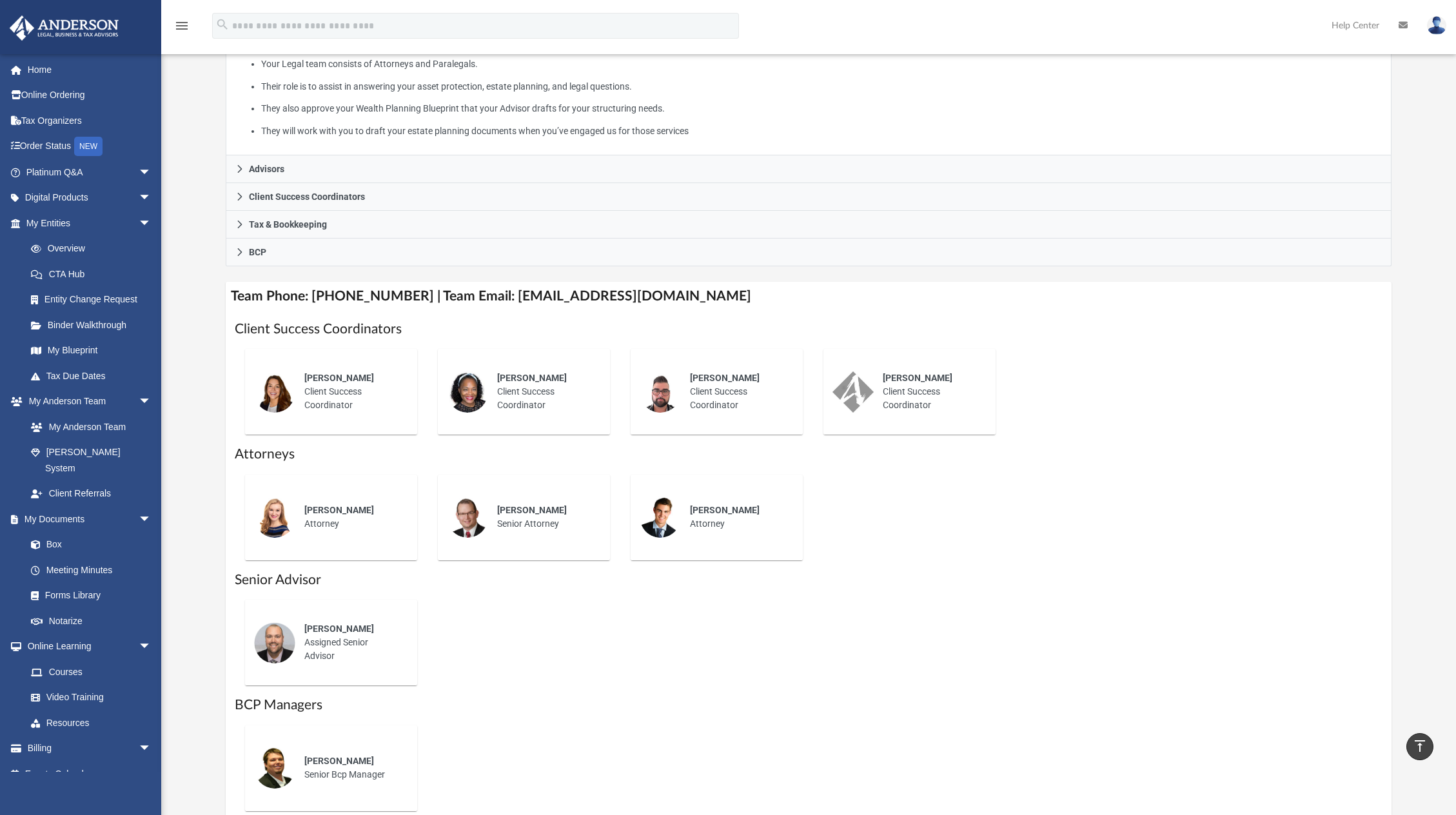
scroll to position [347, 0]
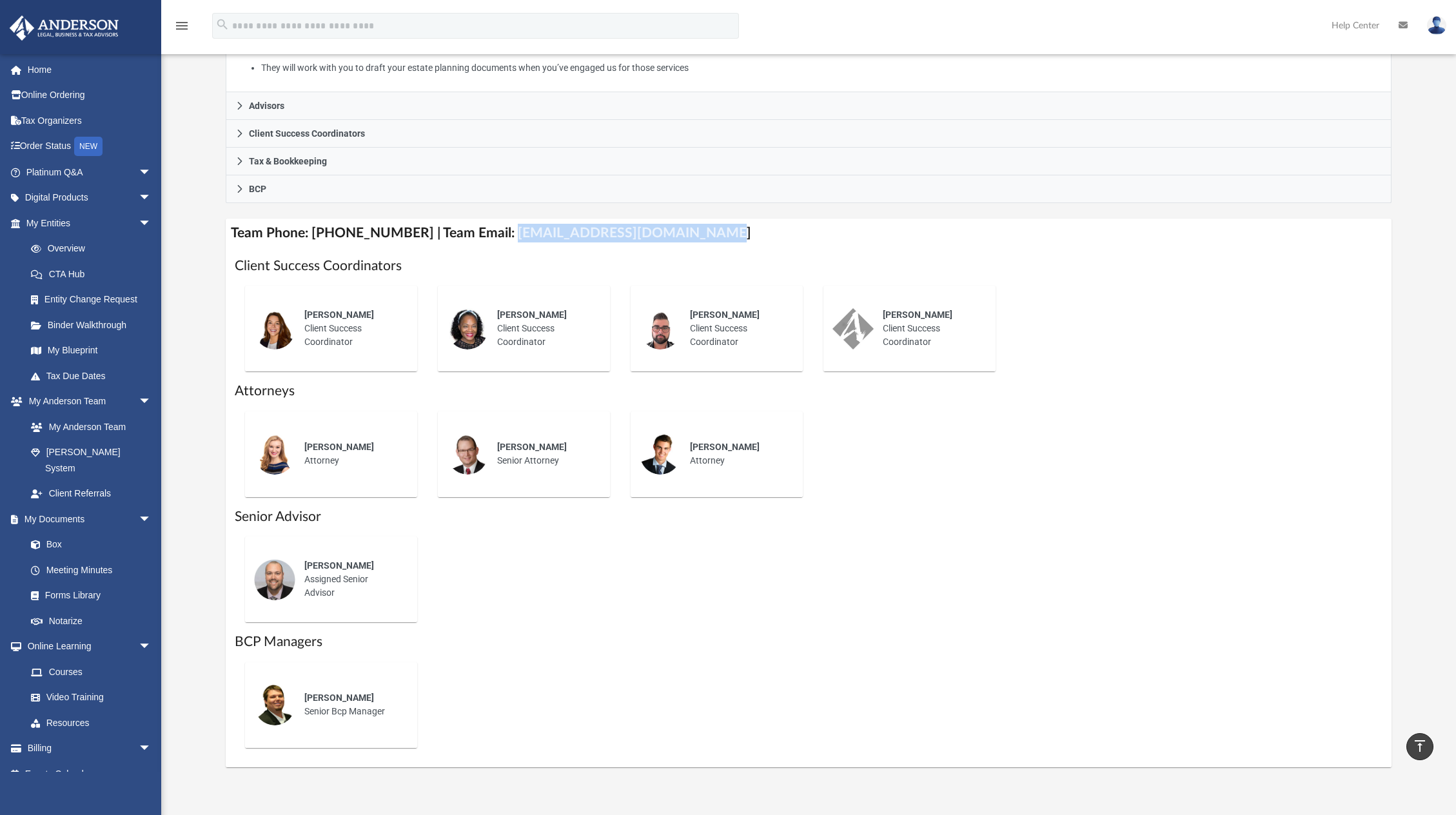
drag, startPoint x: 564, startPoint y: 239, endPoint x: 684, endPoint y: 242, distance: 120.0
click at [684, 242] on h4 "Team Phone: (725) 201-7545 | Team Email: myteam@andersonadvisors.com" at bounding box center [808, 233] width 1165 height 29
copy h4 "myteam@andersonadvisors.com"
click at [94, 736] on link "Billing arrow_drop_down" at bounding box center [90, 748] width 162 height 26
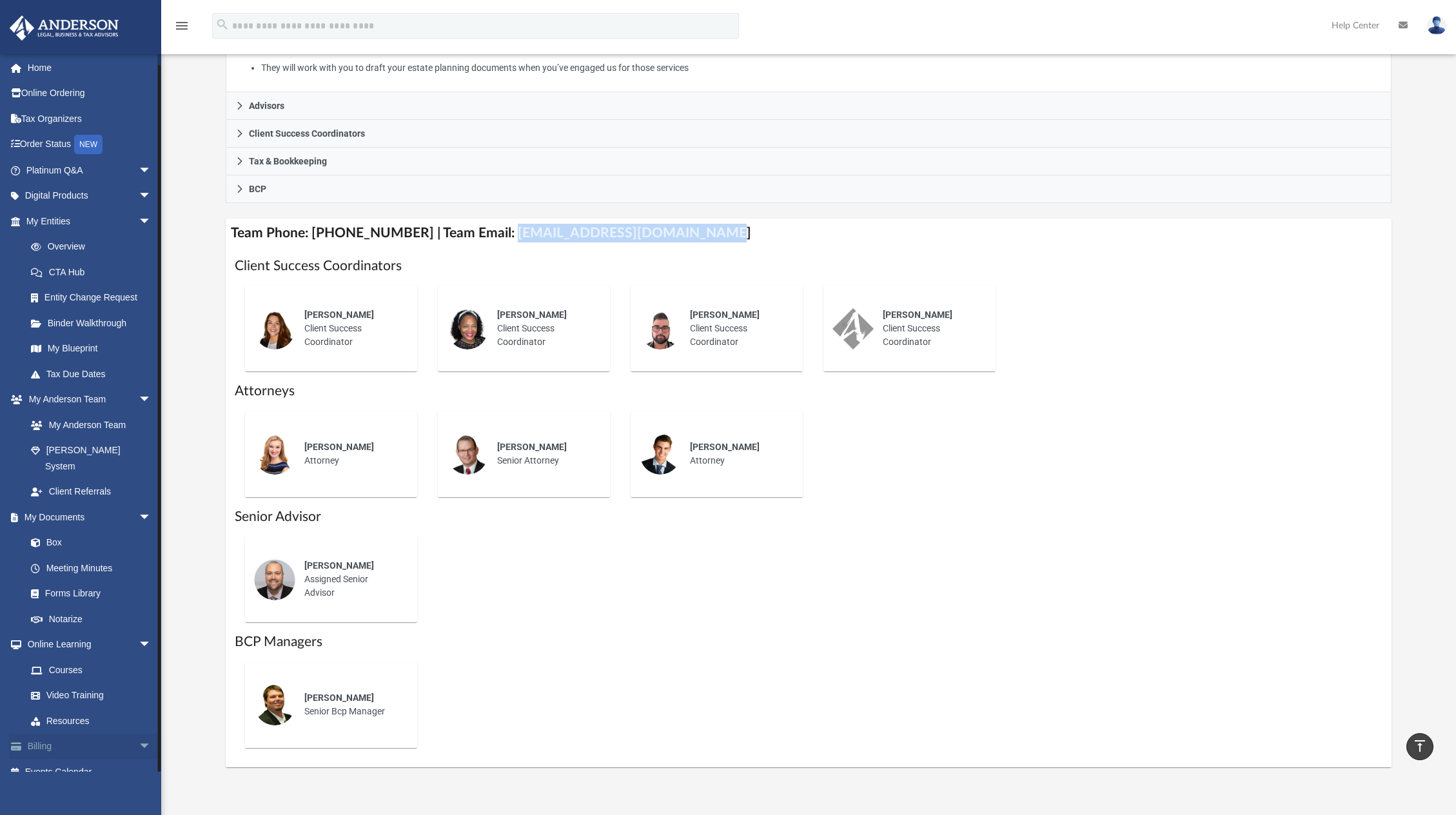
click at [138, 734] on span "arrow_drop_down" at bounding box center [151, 747] width 26 height 26
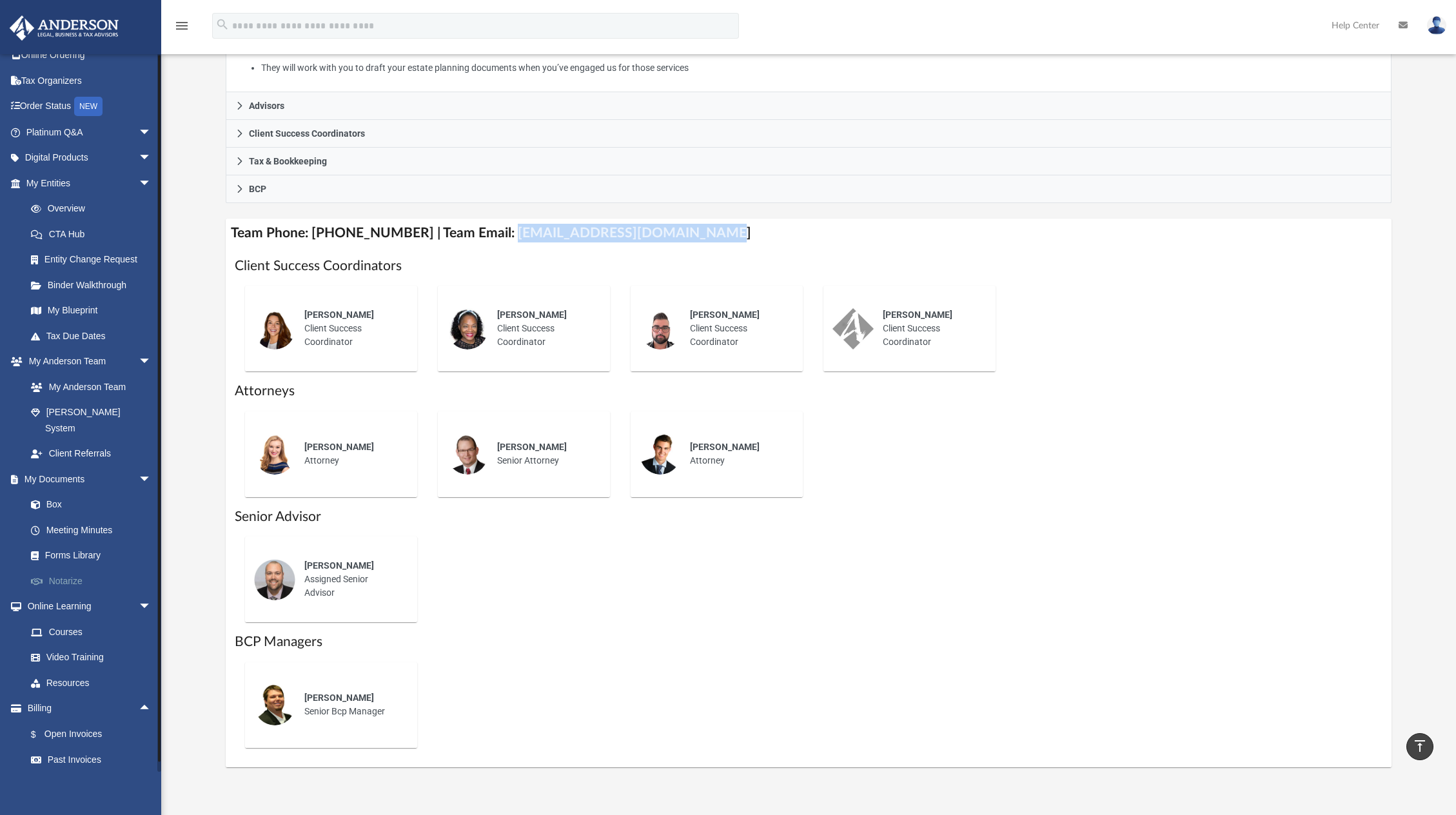
scroll to position [0, 0]
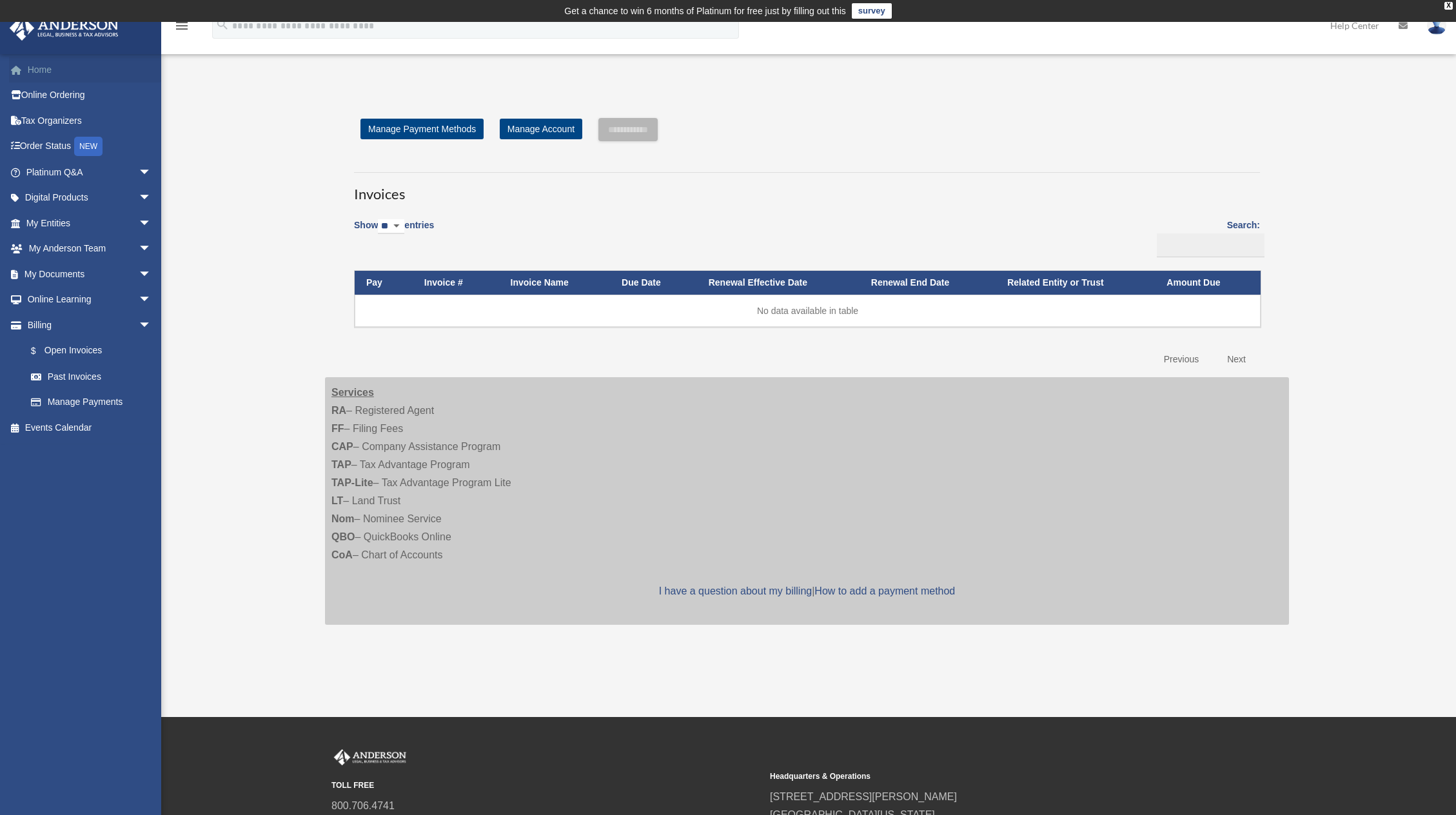
click at [76, 74] on link "Home" at bounding box center [90, 69] width 162 height 26
click at [117, 169] on link "Platinum Q&A arrow_drop_down" at bounding box center [90, 172] width 162 height 26
click at [140, 171] on span "arrow_drop_down" at bounding box center [151, 173] width 26 height 26
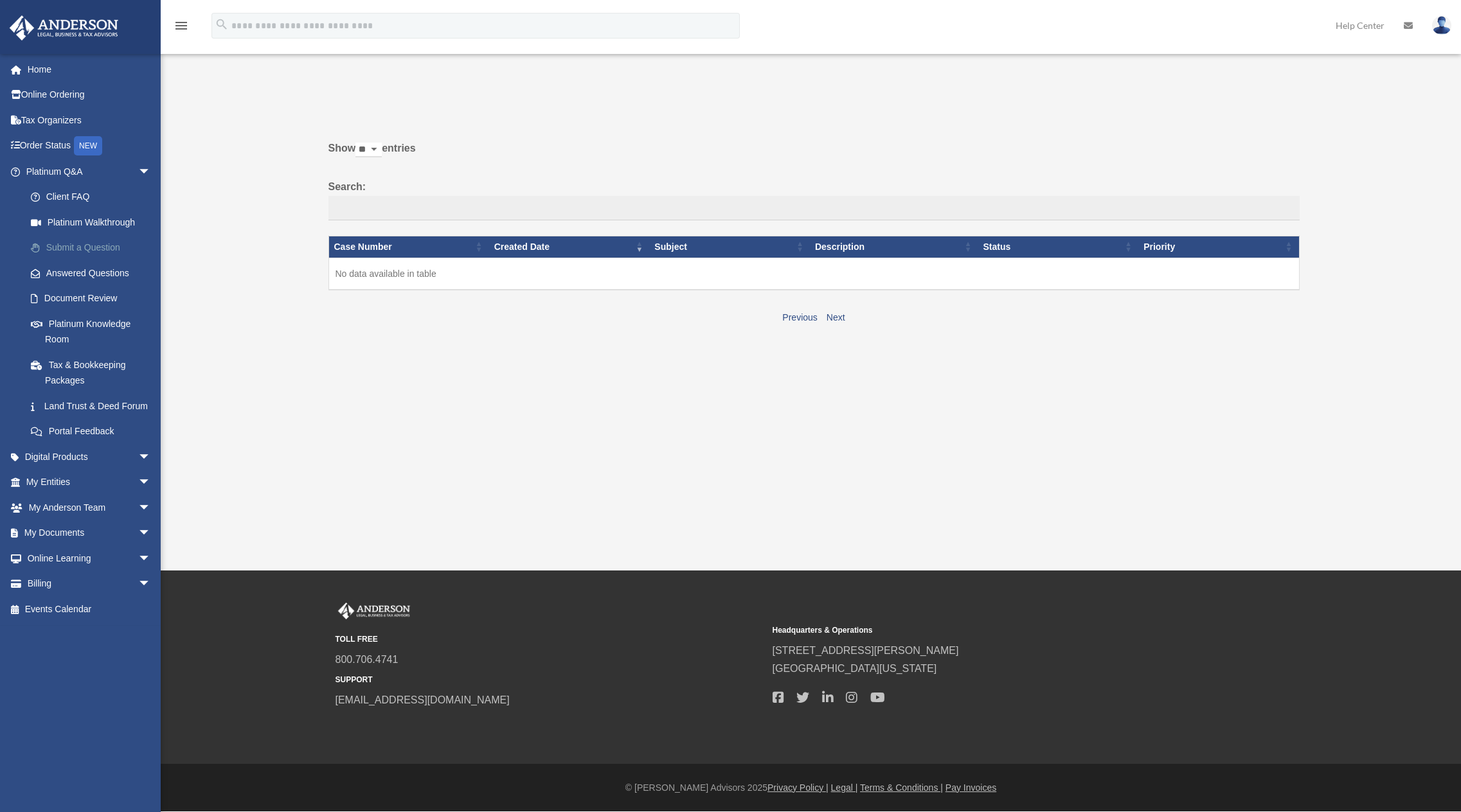
click at [104, 250] on link "Submit a Question" at bounding box center [94, 248] width 152 height 26
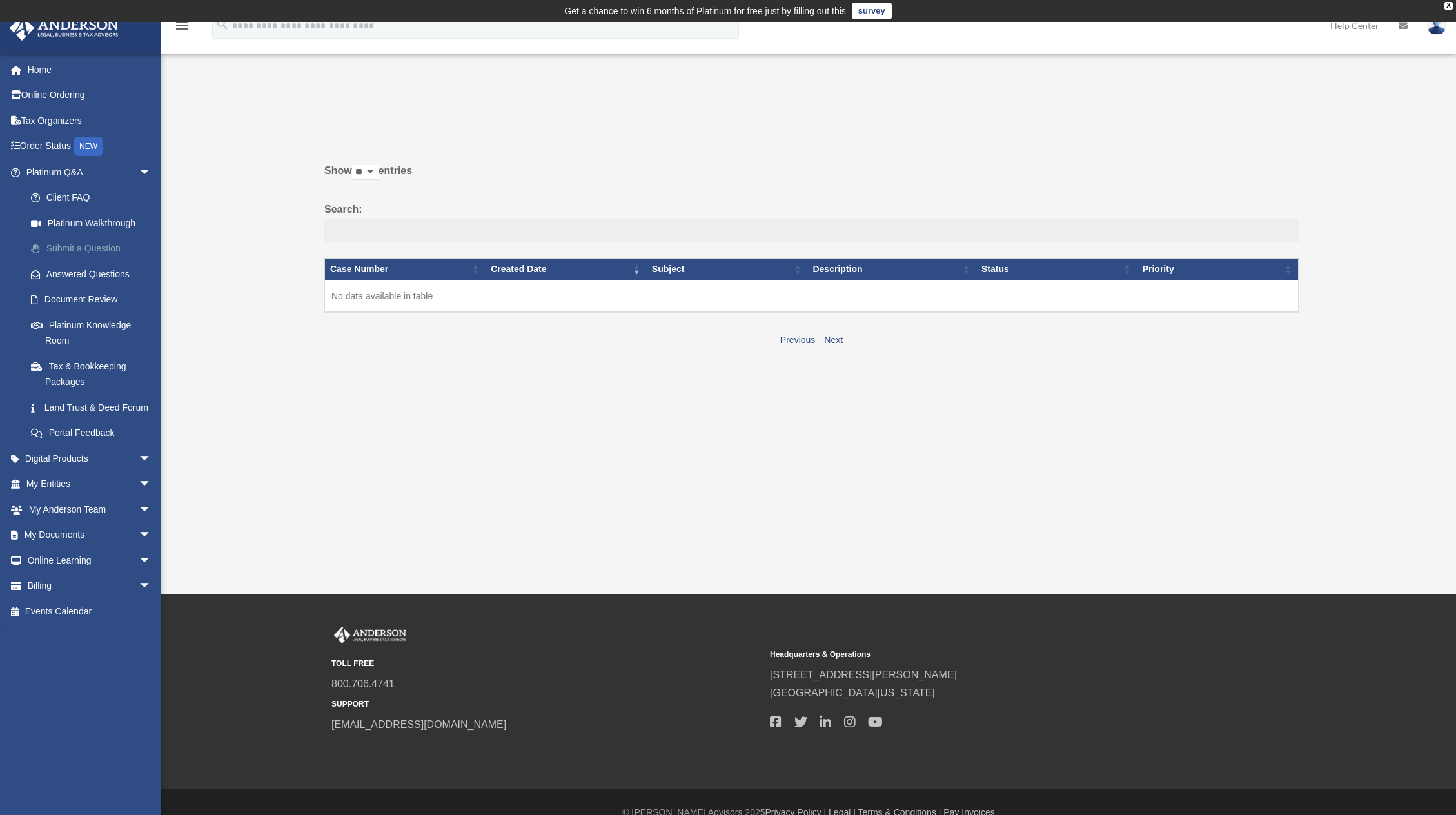
click at [90, 247] on link "Submit a Question" at bounding box center [94, 249] width 153 height 26
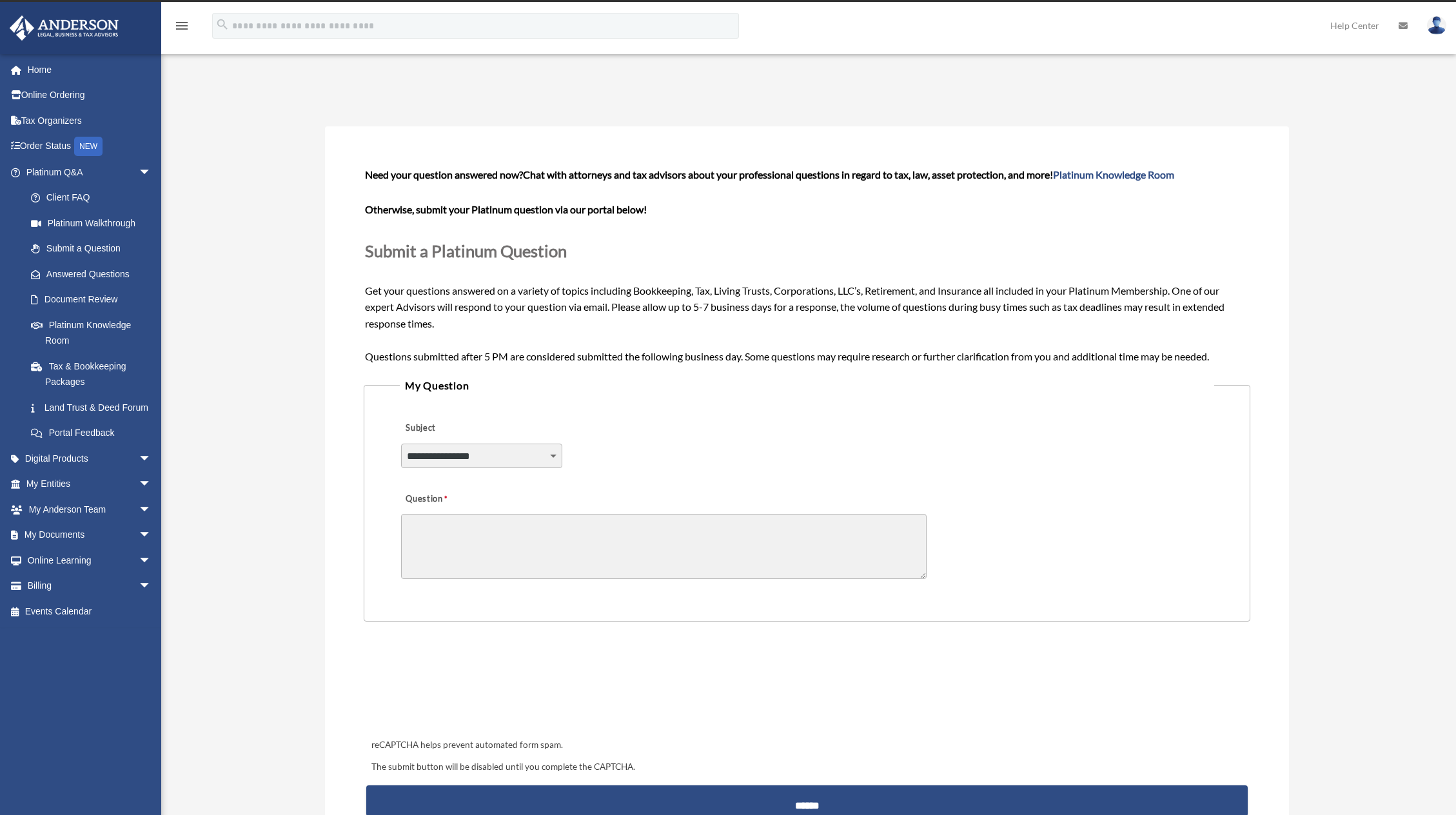
click at [508, 465] on select "**********" at bounding box center [481, 456] width 161 height 24
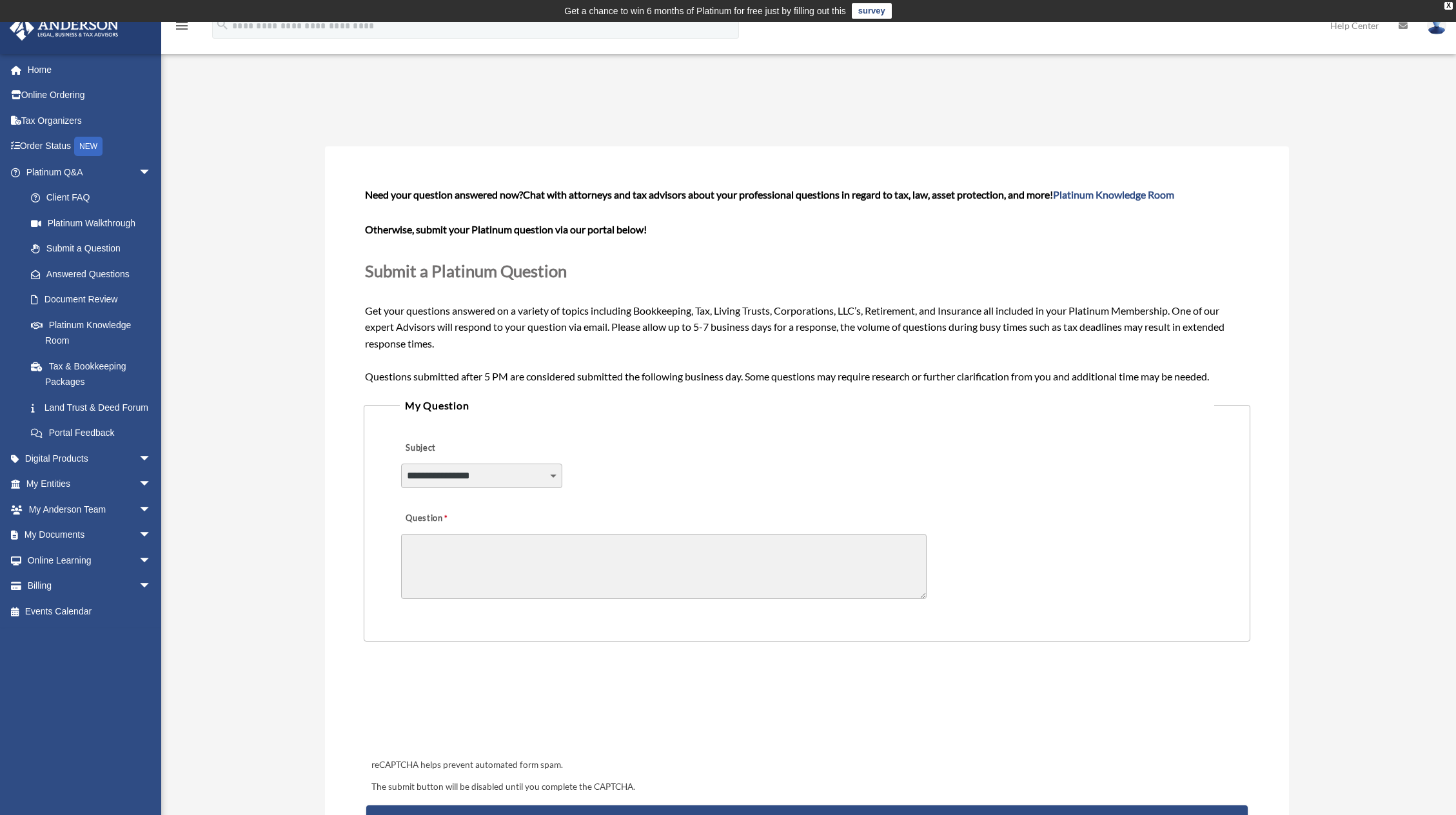
select select "******"
click at [401, 464] on select "**********" at bounding box center [481, 475] width 161 height 24
click at [660, 563] on textarea "Question" at bounding box center [663, 566] width 525 height 65
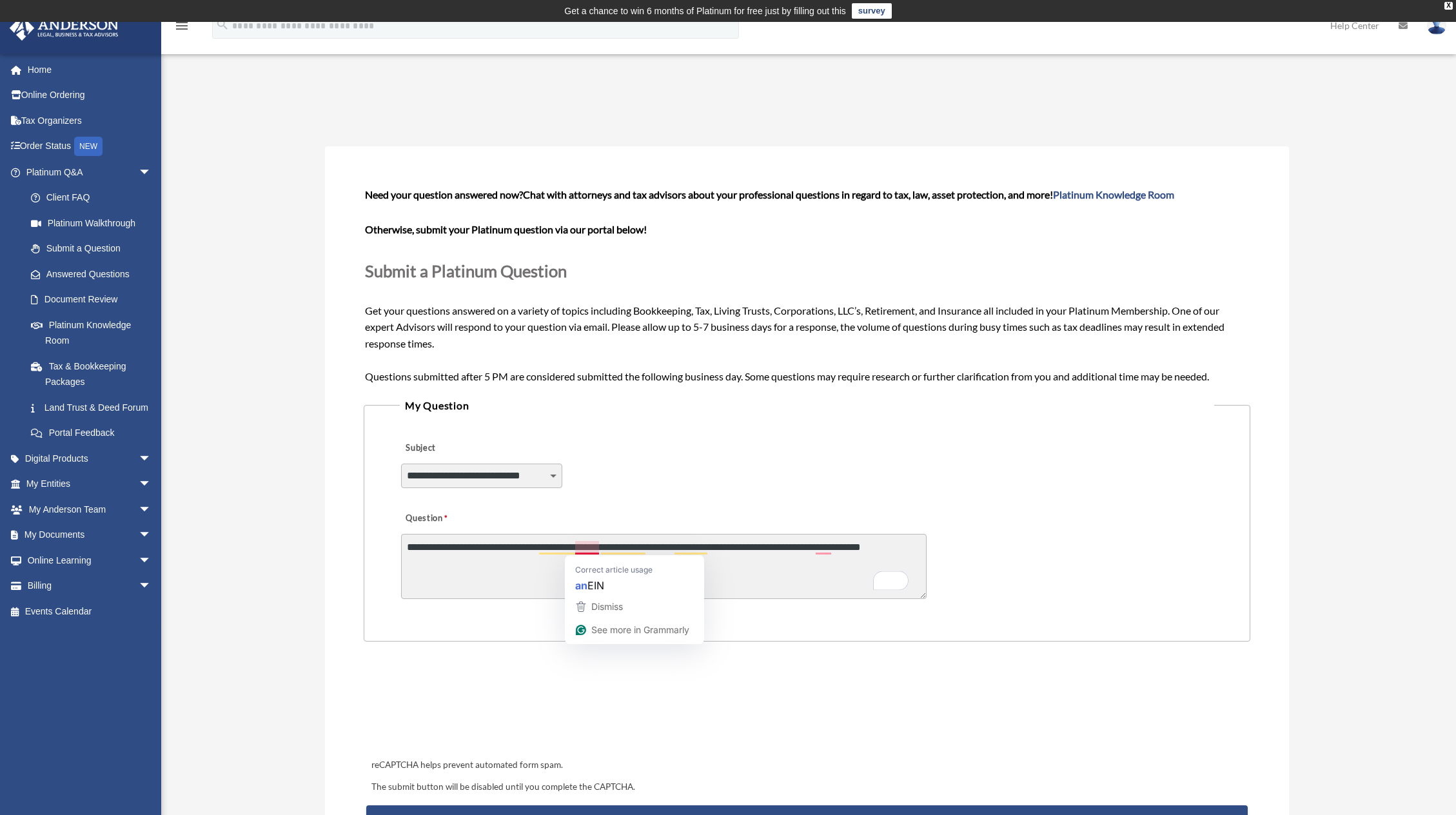
click at [581, 547] on textarea "**********" at bounding box center [663, 566] width 525 height 65
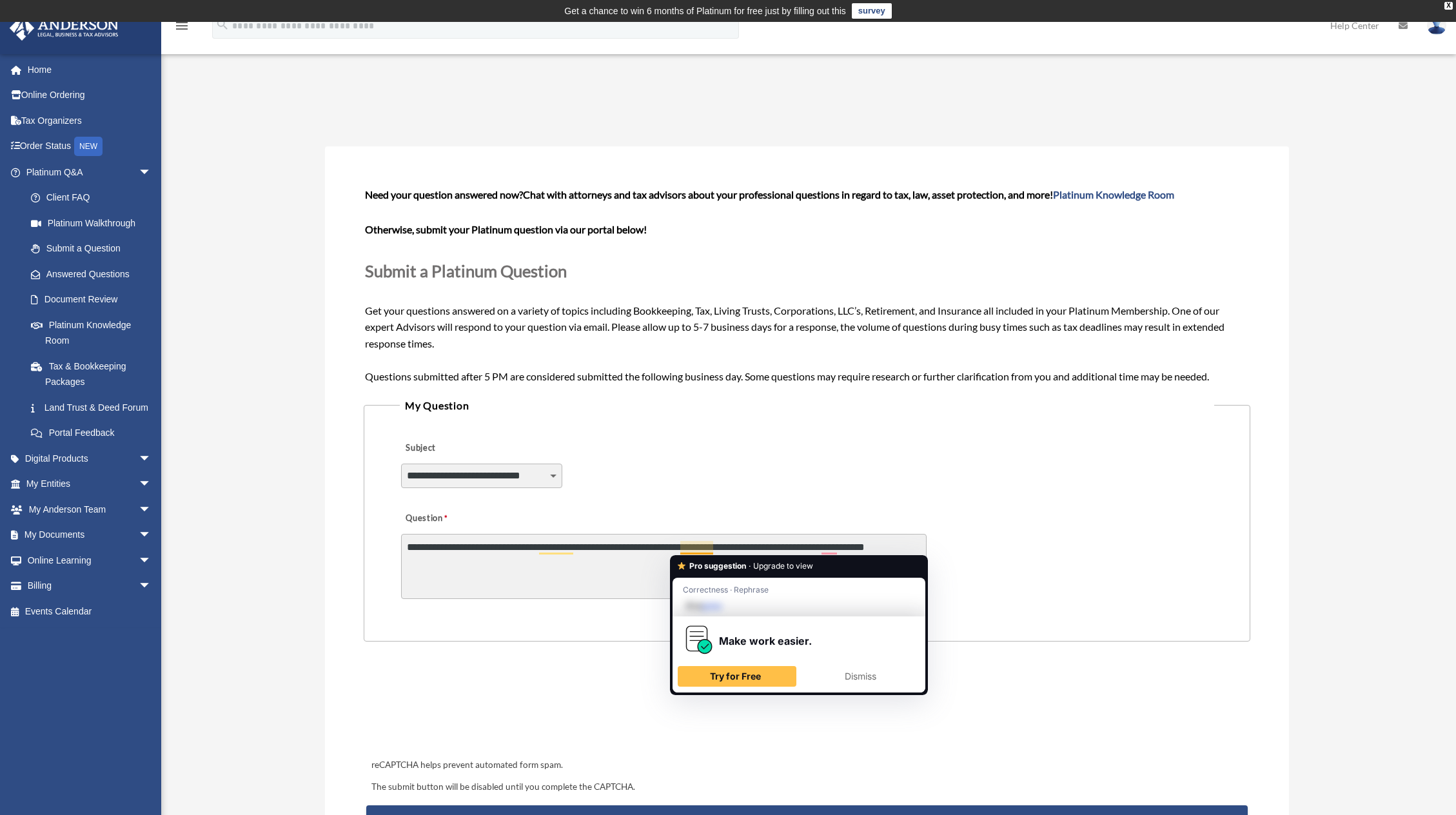
type textarea "**********"
click at [703, 532] on div "**********" at bounding box center [806, 554] width 814 height 104
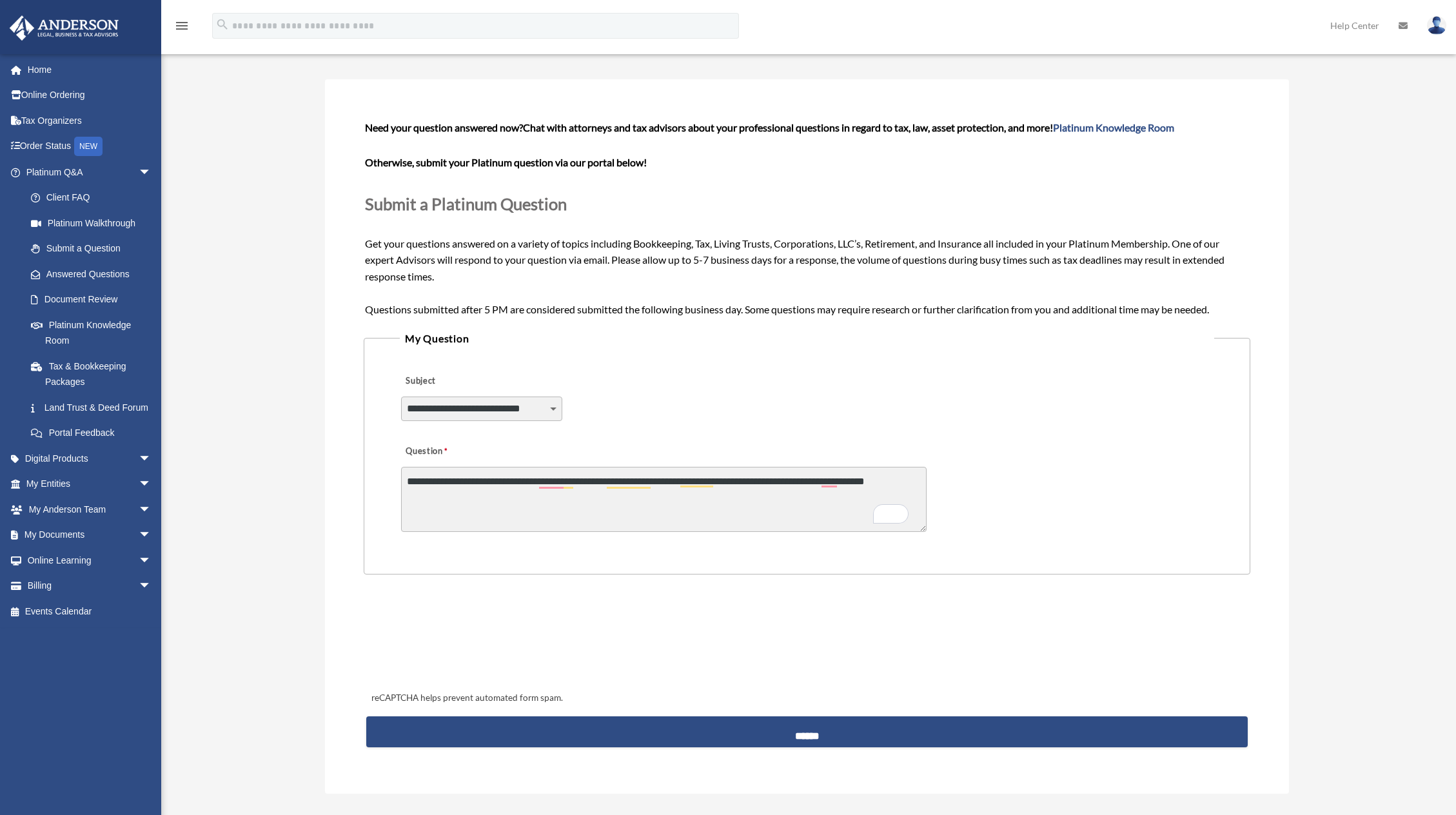
scroll to position [75, 0]
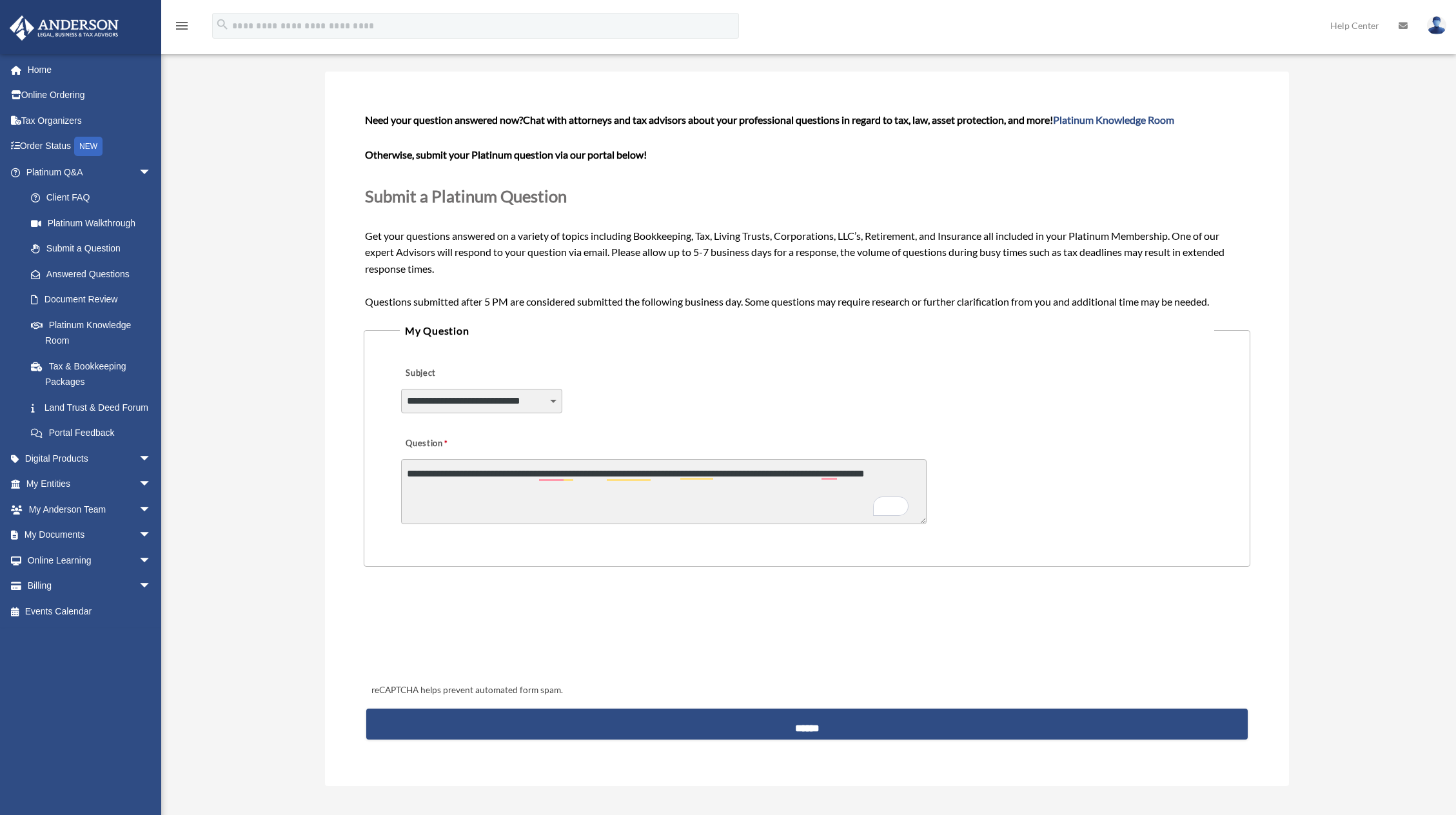
click at [526, 409] on select "**********" at bounding box center [481, 401] width 161 height 24
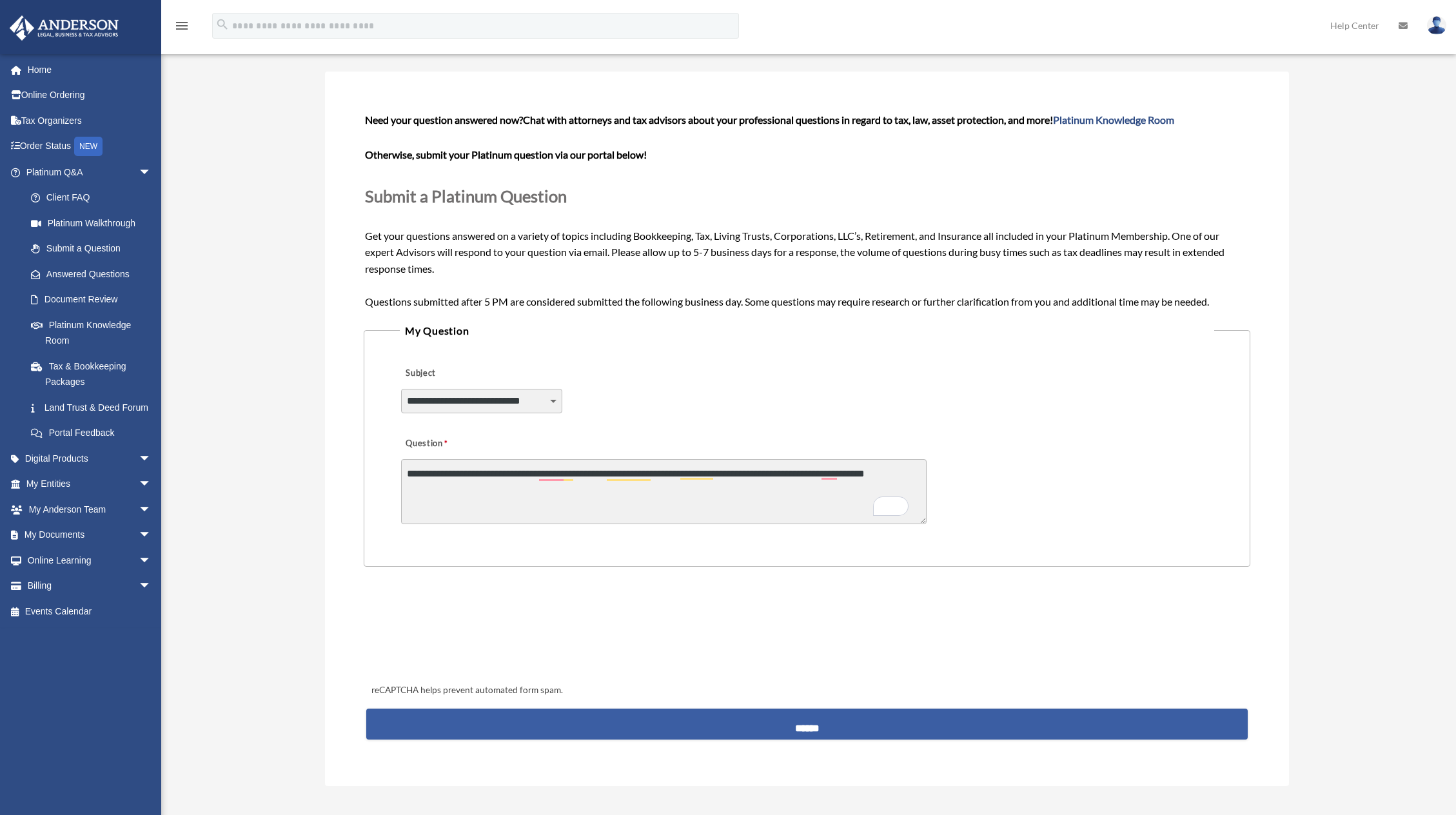
click at [836, 722] on input "******" at bounding box center [807, 724] width 881 height 31
